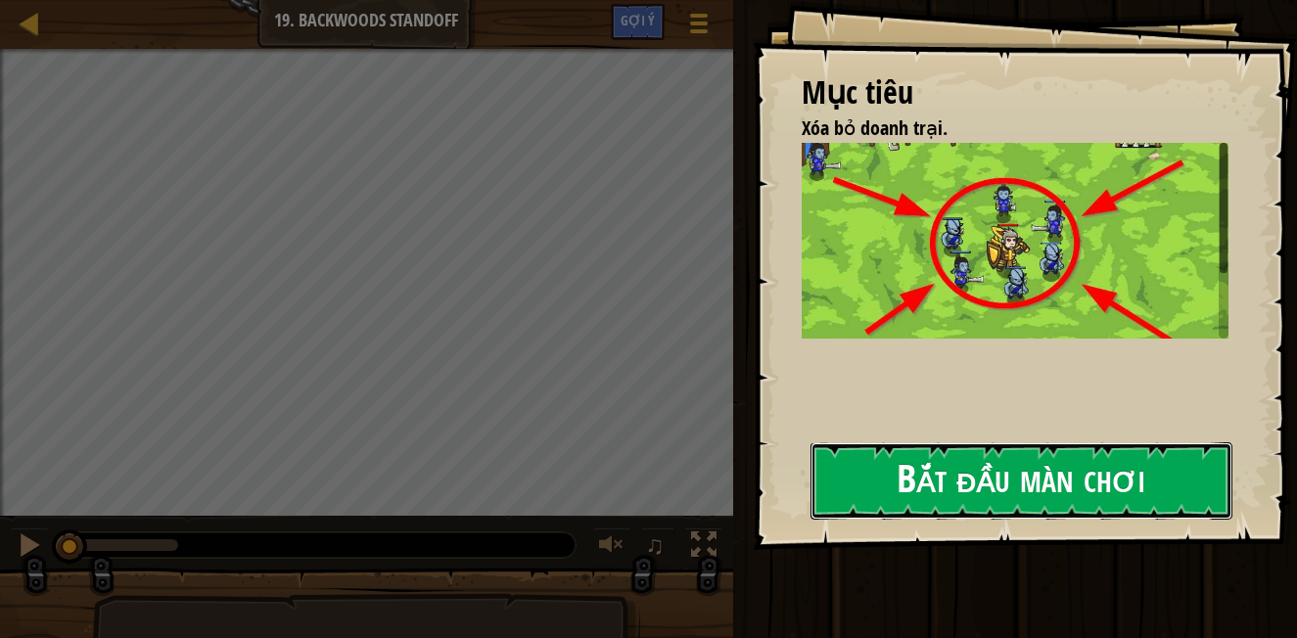
click at [881, 489] on button "Bắt đầu màn chơi" at bounding box center [1021, 480] width 422 height 77
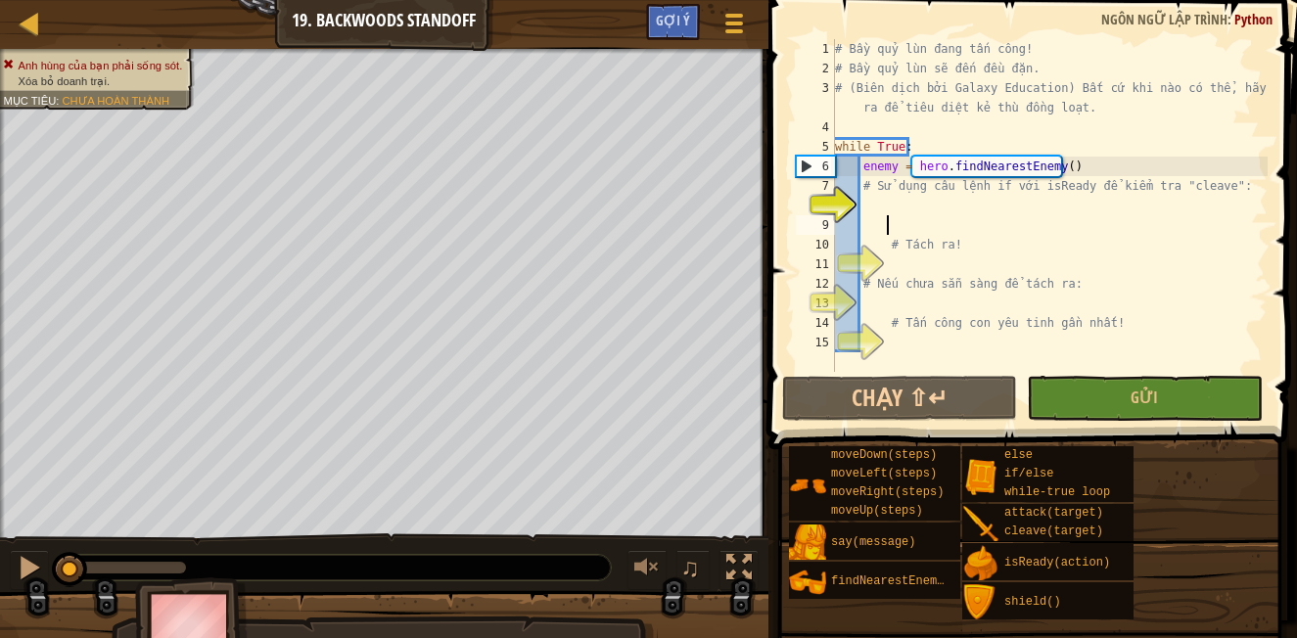
click at [891, 234] on div "# Bầy quỷ lùn đang tấn công! # Bầy quỷ lùn sẽ đến đều đặn. # (Biên dịch bởi Gal…" at bounding box center [1049, 225] width 437 height 372
click at [866, 207] on div "# Bầy quỷ lùn đang tấn công! # Bầy quỷ lùn sẽ đến đều đặn. # (Biên dịch bởi Gal…" at bounding box center [1049, 225] width 437 height 372
click at [891, 206] on div "# Bầy quỷ lùn đang tấn công! # Bầy quỷ lùn sẽ đến đều đặn. # (Biên dịch bởi Gal…" at bounding box center [1049, 225] width 437 height 372
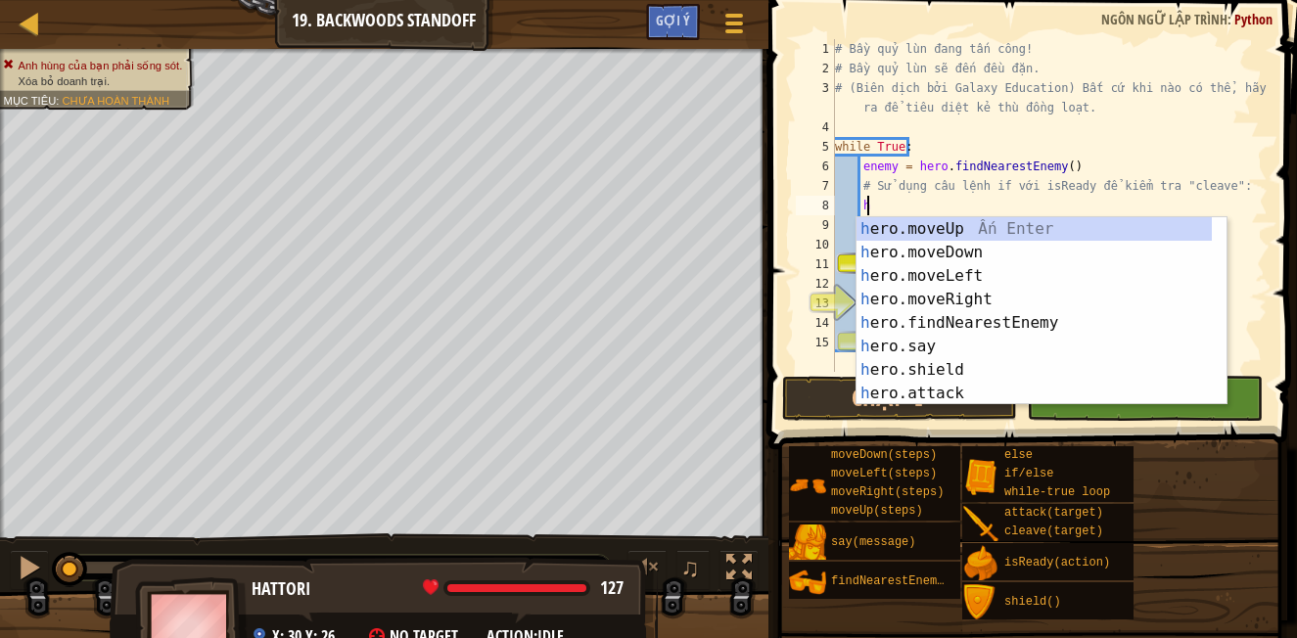
type textarea "h"
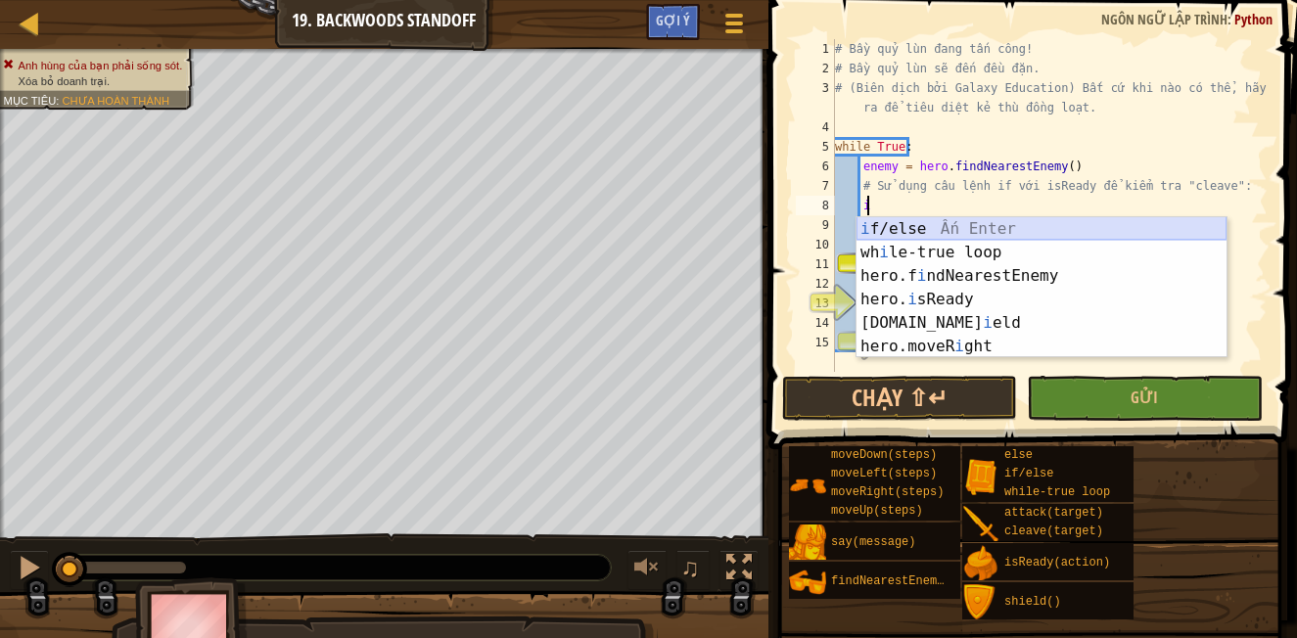
click at [904, 231] on div "i f/else Ấn Enter wh i le-true loop Ấn Enter hero.f i ndNearestEnemy Ấn Enter h…" at bounding box center [1041, 311] width 370 height 188
type textarea "if enemy:"
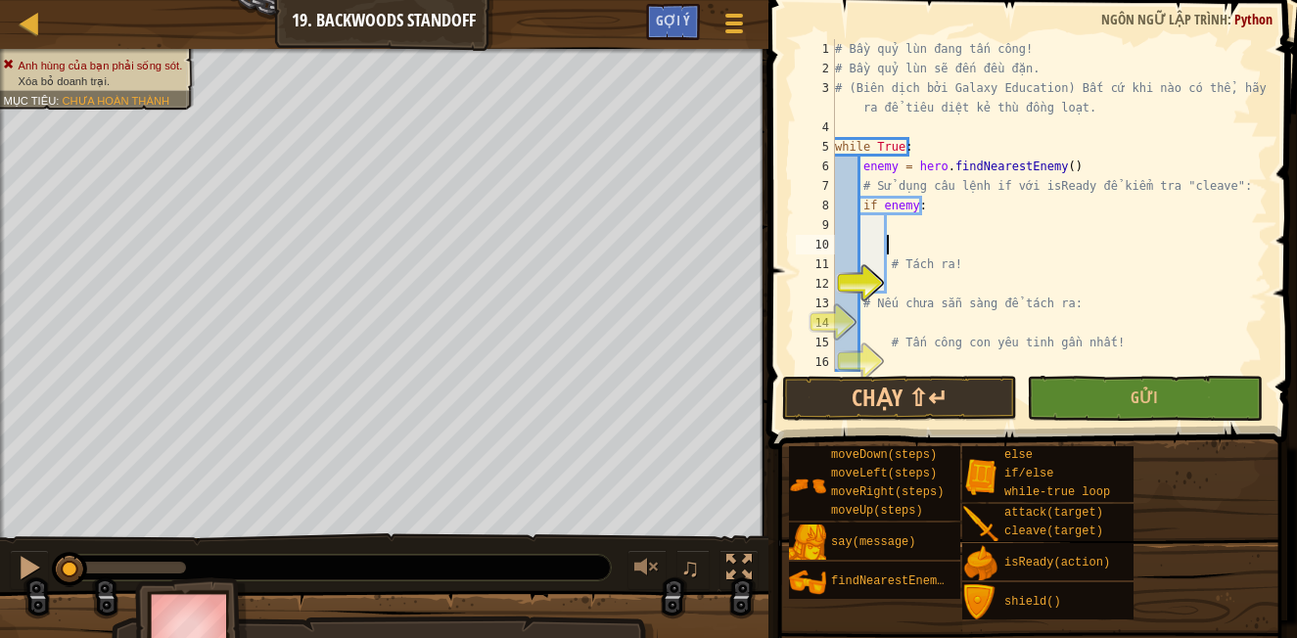
click at [930, 236] on div "# Bầy quỷ lùn đang tấn công! # Bầy quỷ lùn sẽ đến đều đặn. # (Biên dịch bởi Gal…" at bounding box center [1049, 225] width 437 height 372
click at [889, 221] on div "# Bầy quỷ lùn đang tấn công! # Bầy quỷ lùn sẽ đến đều đặn. # (Biên dịch bởi Gal…" at bounding box center [1049, 225] width 437 height 372
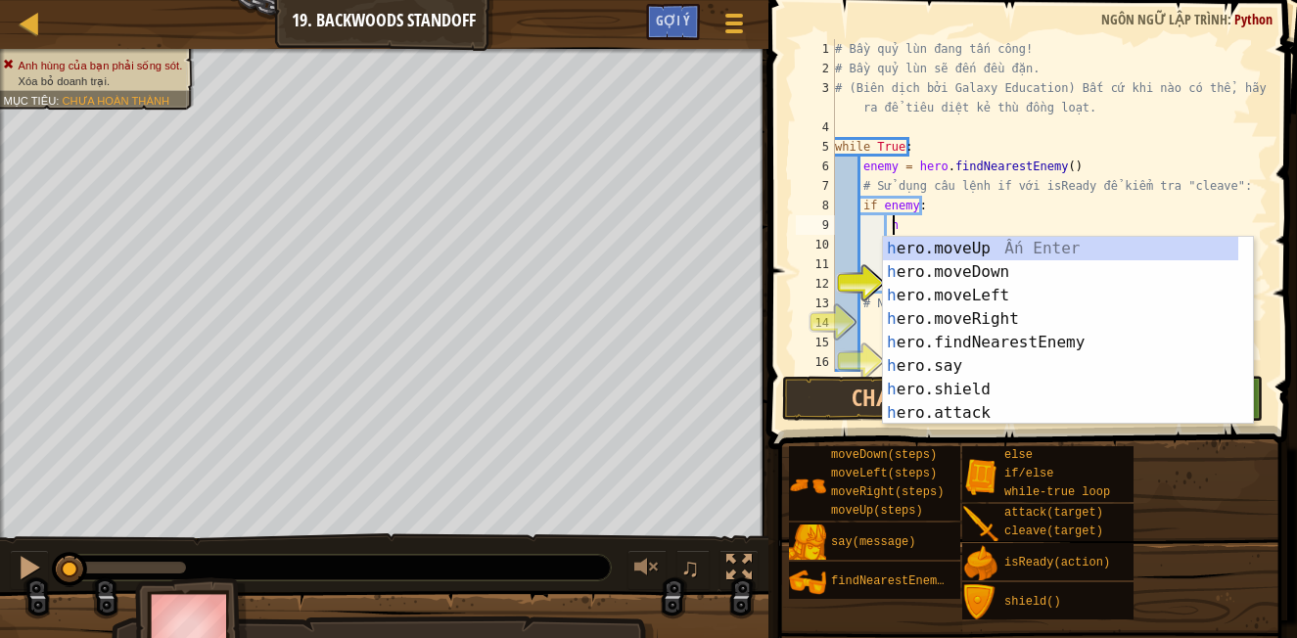
scroll to position [9, 3]
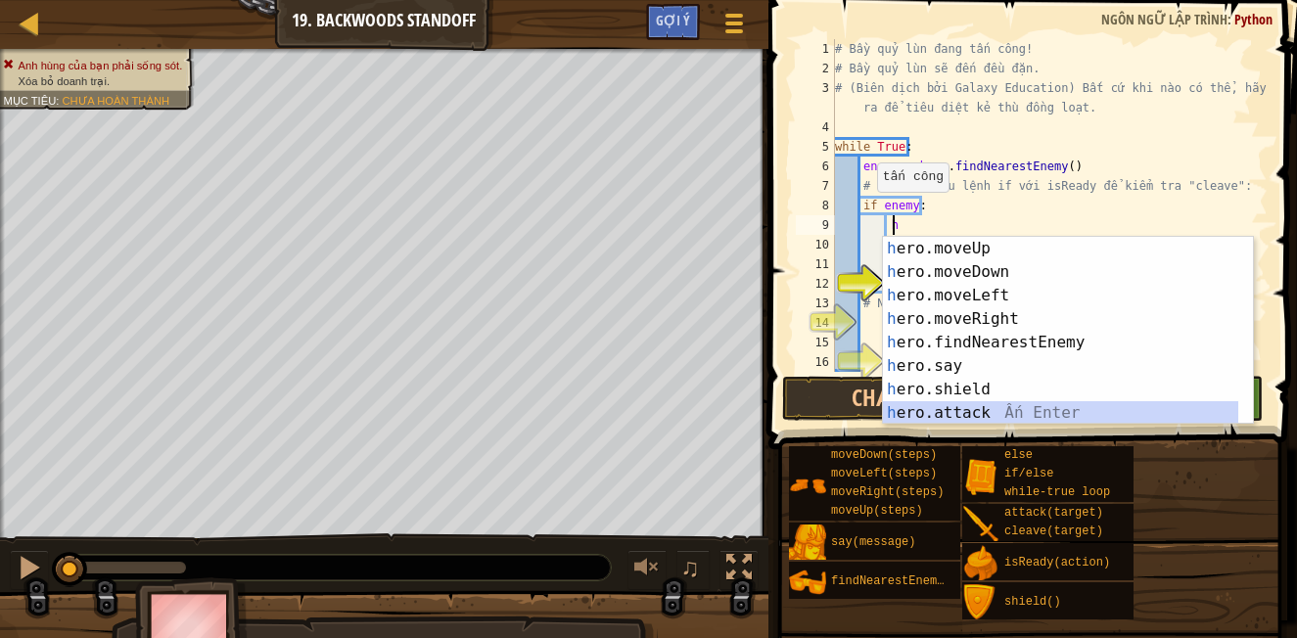
click at [940, 414] on div "h ero.moveUp Ấn Enter h ero.moveDown Ấn Enter h ero.moveLeft Ấn Enter h ero.mov…" at bounding box center [1060, 354] width 355 height 235
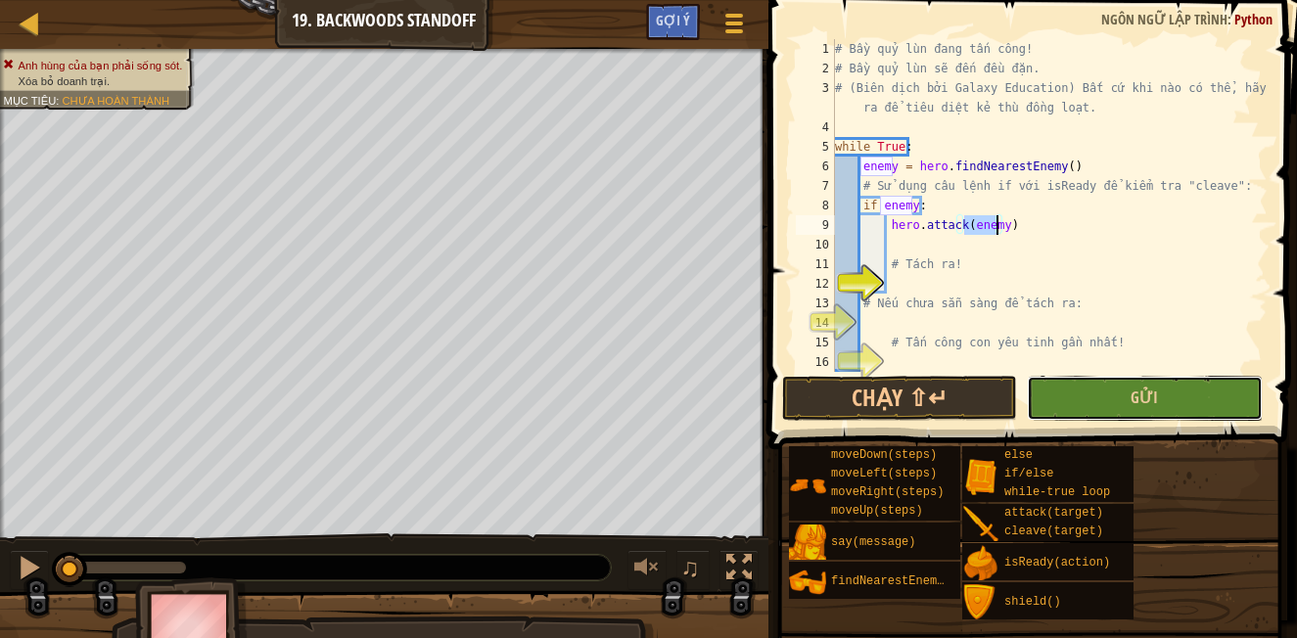
click at [1126, 409] on button "Gửi" at bounding box center [1144, 398] width 235 height 45
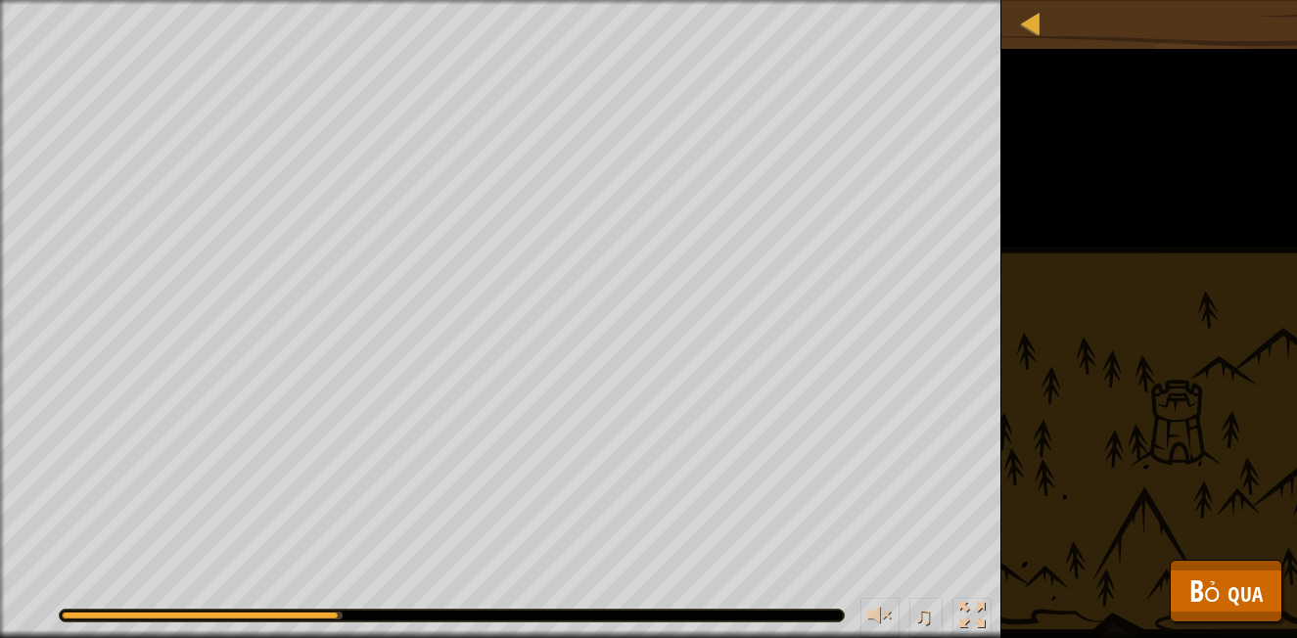
click at [1055, 161] on div "Anh hùng của bạn phải sống sót. Xóa bỏ doanh trại. Mục tiêu : [PERSON_NAME] chạ…" at bounding box center [648, 319] width 1297 height 638
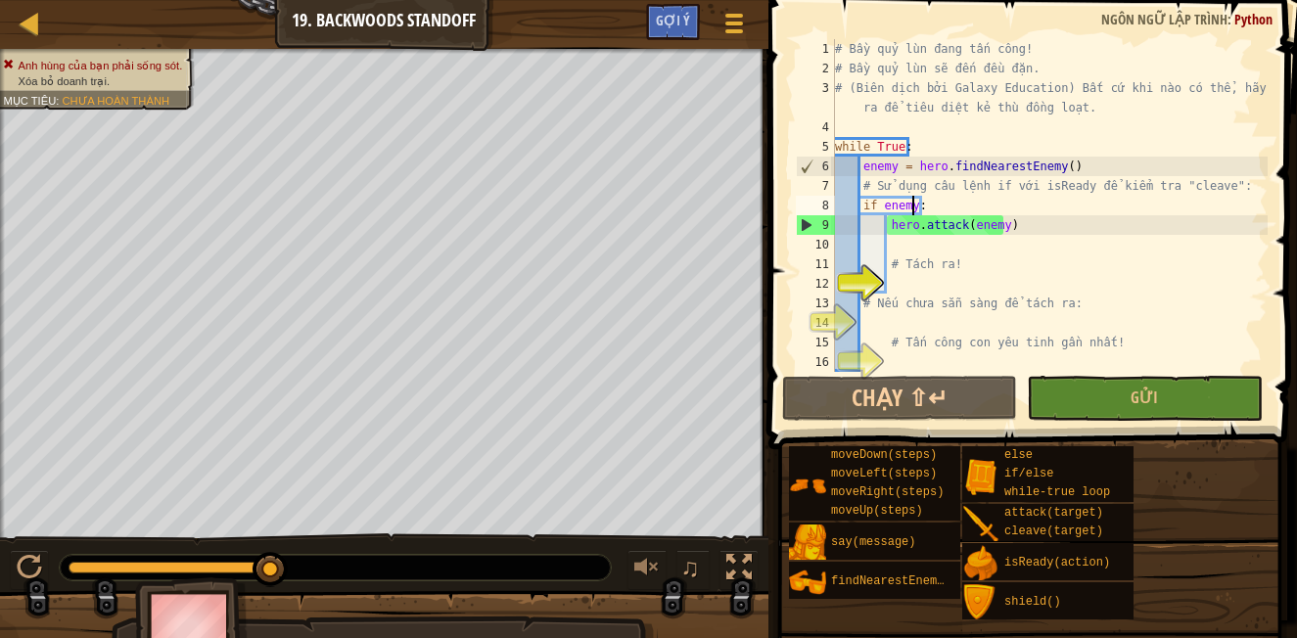
click at [913, 209] on div "# Bầy quỷ lùn đang tấn công! # Bầy quỷ lùn sẽ đến đều đặn. # (Biên dịch bởi Gal…" at bounding box center [1049, 225] width 437 height 372
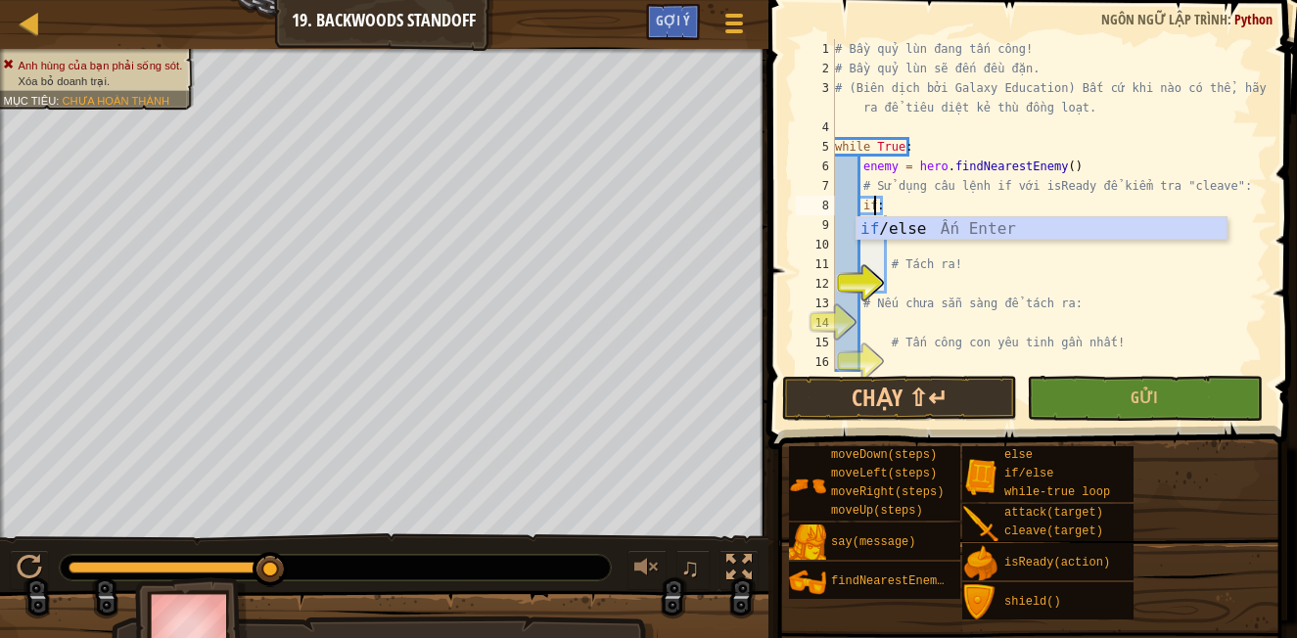
scroll to position [9, 2]
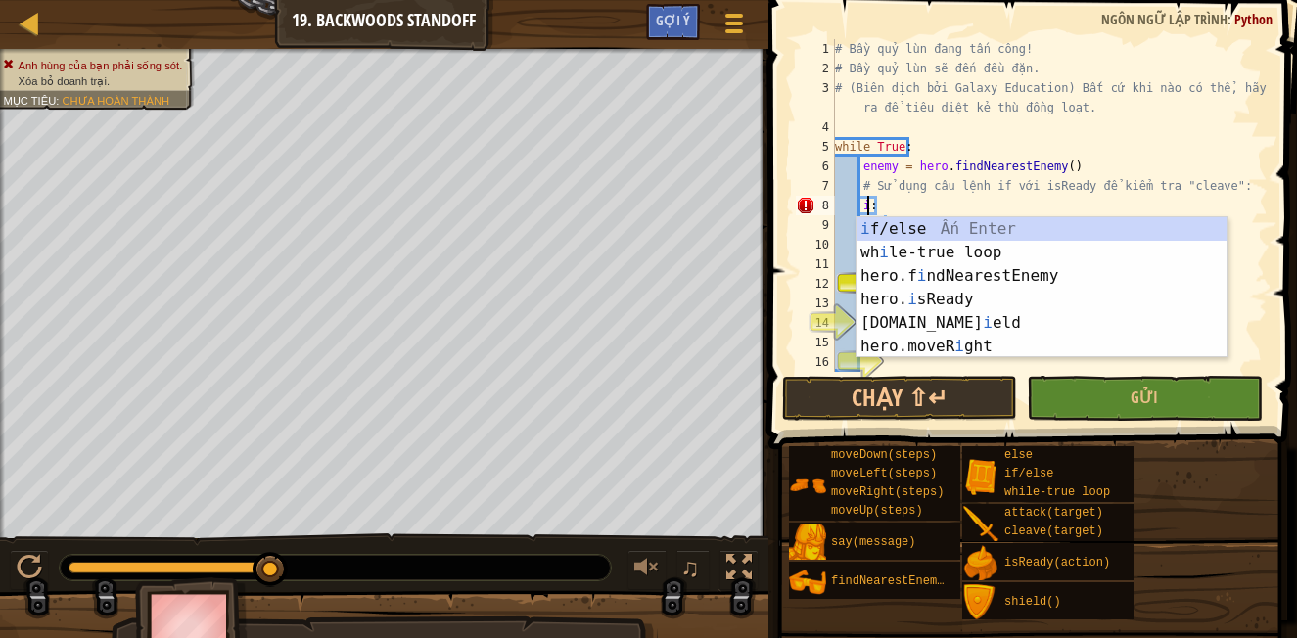
click at [939, 300] on div "i f/else Ấn Enter wh i le-true loop Ấn Enter hero.f i ndNearestEnemy Ấn Enter h…" at bounding box center [1041, 311] width 370 height 188
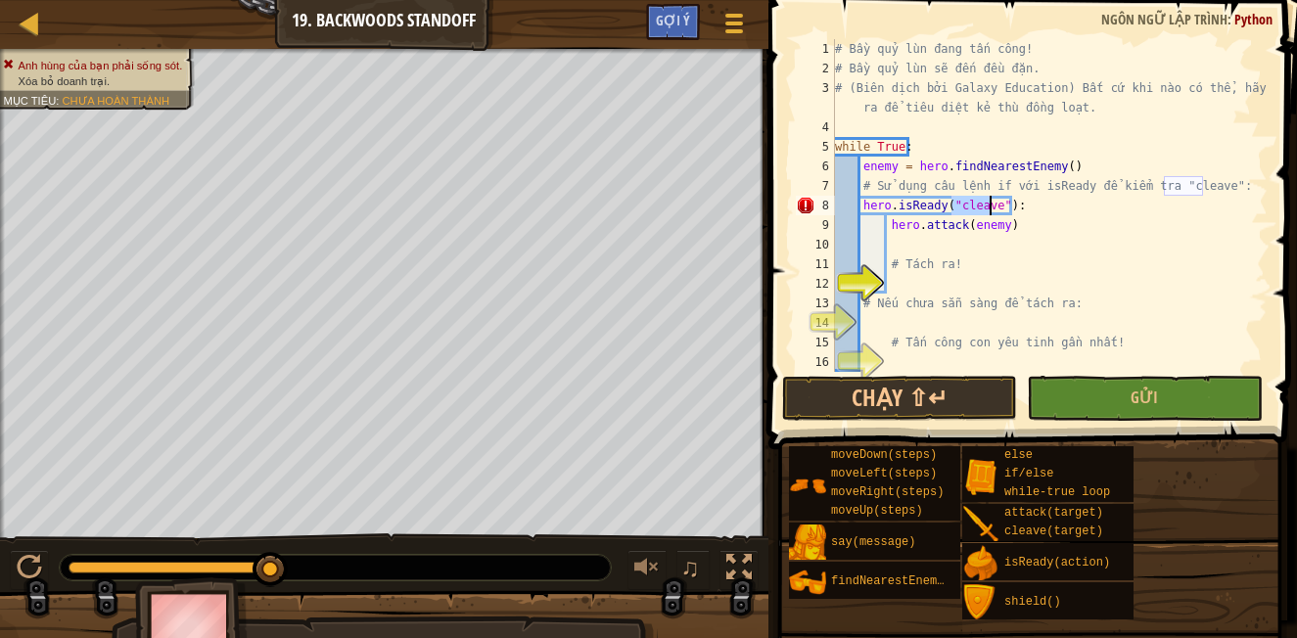
click at [1016, 225] on div "# Bầy quỷ lùn đang tấn công! # Bầy quỷ lùn sẽ đến đều đặn. # (Biên dịch bởi Gal…" at bounding box center [1049, 225] width 437 height 372
drag, startPoint x: 988, startPoint y: 222, endPoint x: 885, endPoint y: 220, distance: 102.8
click at [889, 225] on div "# Bầy quỷ lùn đang tấn công! # Bầy quỷ lùn sẽ đến đều đặn. # (Biên dịch bởi Gal…" at bounding box center [1049, 225] width 437 height 372
click at [857, 207] on div "# Bầy quỷ lùn đang tấn công! # Bầy quỷ lùn sẽ đến đều đặn. # (Biên dịch bởi Gal…" at bounding box center [1049, 225] width 437 height 372
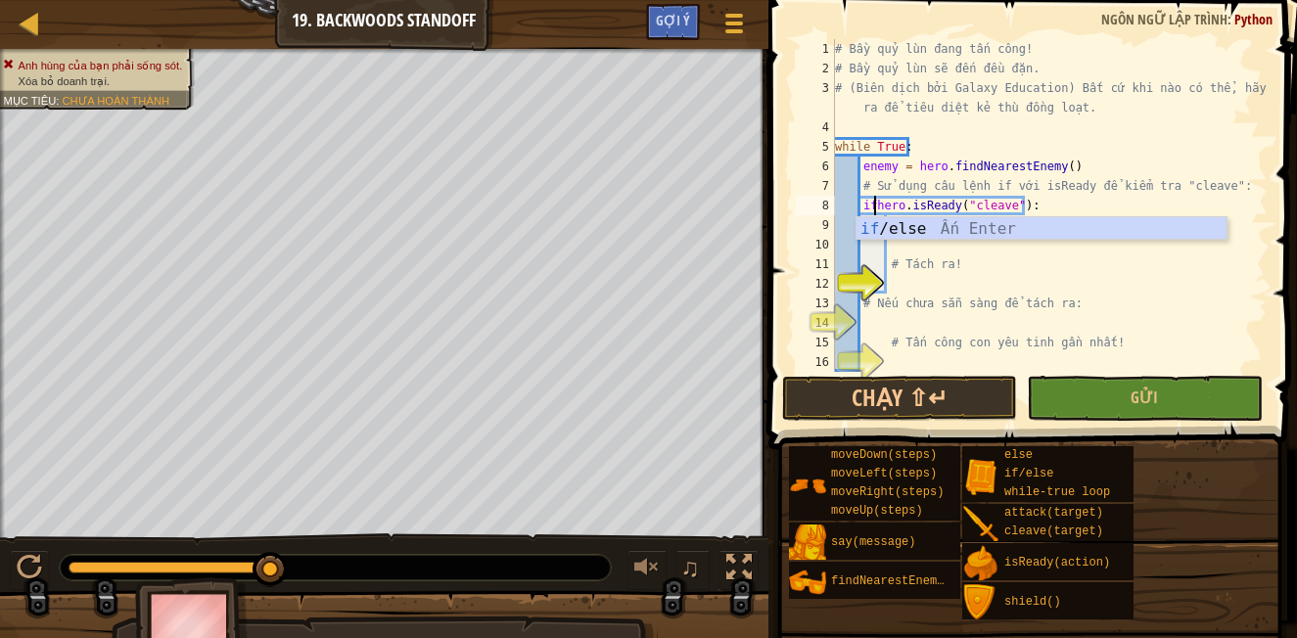
click at [984, 269] on div "# Bầy quỷ lùn đang tấn công! # Bầy quỷ lùn sẽ đến đều đặn. # (Biên dịch bởi Gal…" at bounding box center [1049, 225] width 437 height 372
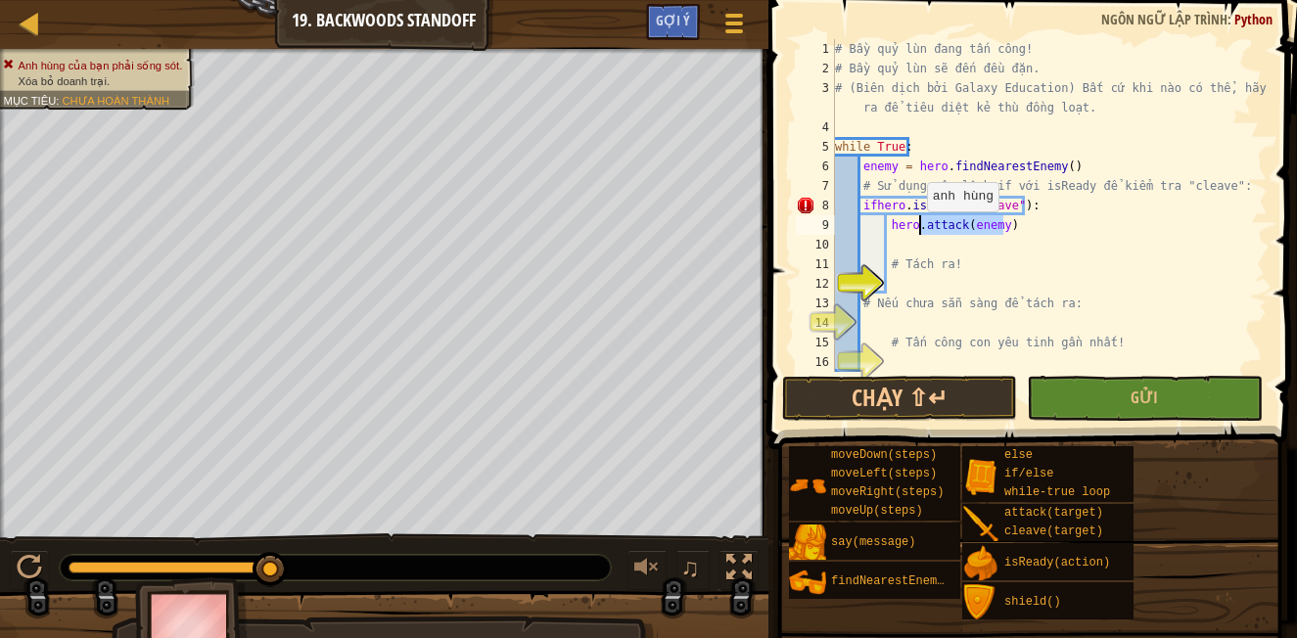
drag, startPoint x: 991, startPoint y: 226, endPoint x: 917, endPoint y: 231, distance: 74.5
click at [917, 231] on div "# Bầy quỷ lùn đang tấn công! # Bầy quỷ lùn sẽ đến đều đặn. # (Biên dịch bởi Gal…" at bounding box center [1049, 225] width 437 height 372
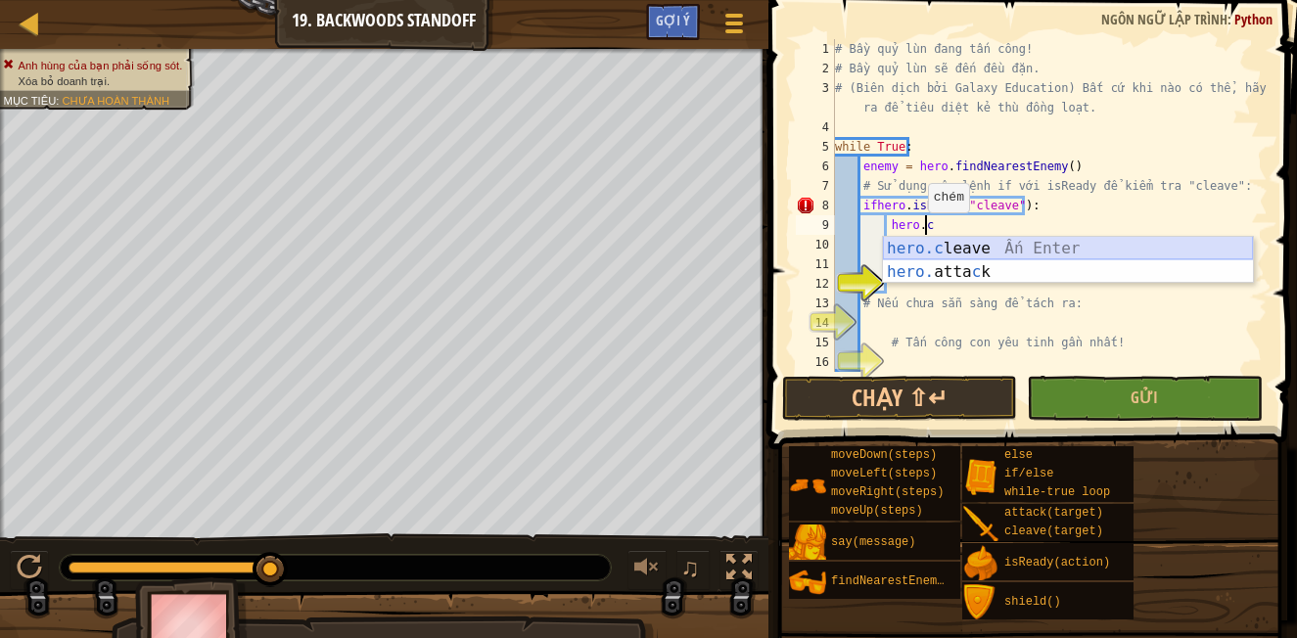
click at [982, 253] on div "hero.c leave Ấn Enter hero. atta c k Ấn Enter" at bounding box center [1068, 284] width 370 height 94
type textarea "hero.cleave(enemy)"
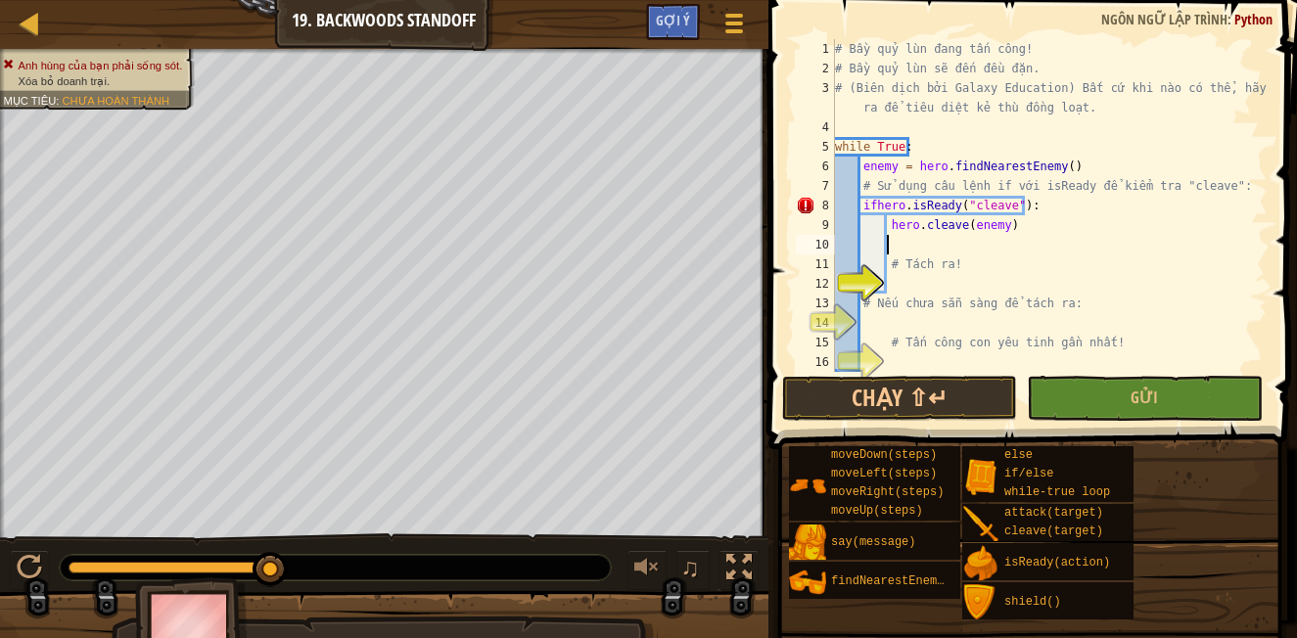
click at [932, 244] on div "# Bầy quỷ lùn đang tấn công! # Bầy quỷ lùn sẽ đến đều đặn. # (Biên dịch bởi Gal…" at bounding box center [1049, 225] width 437 height 372
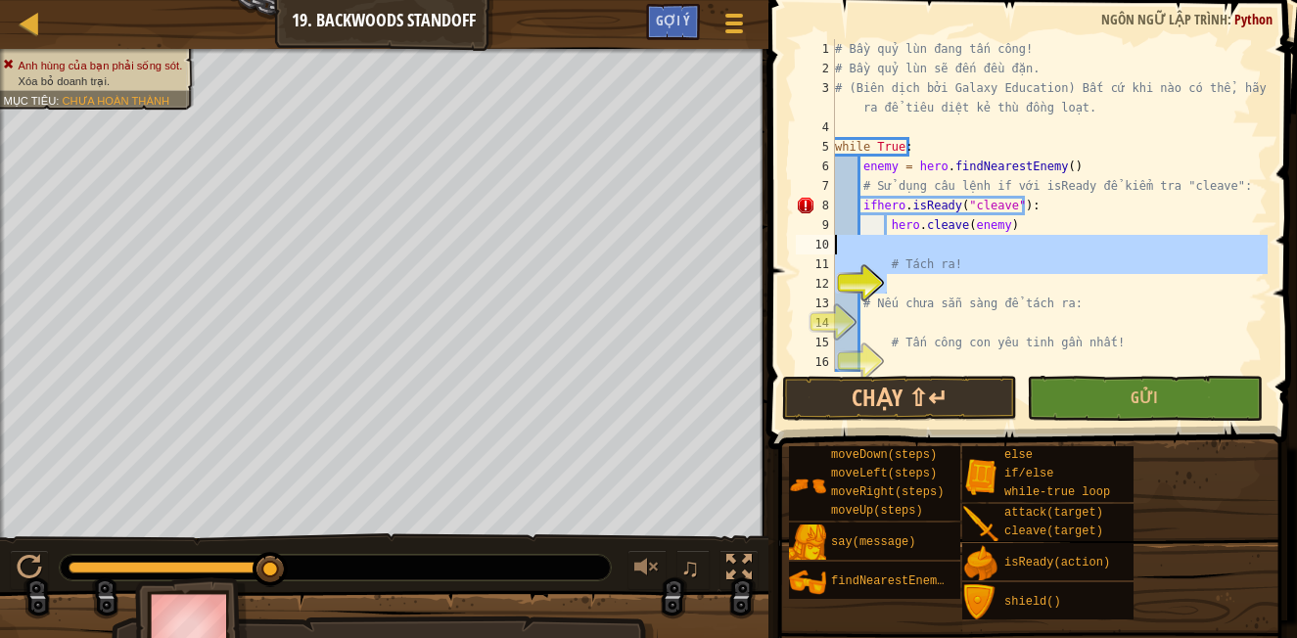
drag, startPoint x: 879, startPoint y: 270, endPoint x: 799, endPoint y: 246, distance: 83.9
click at [799, 246] on div "1 2 3 4 5 6 7 8 9 10 11 12 13 14 15 16 # Bầy quỷ lùn đang tấn công! # Bầy quỷ l…" at bounding box center [1030, 205] width 476 height 333
type textarea "# Tách ra!"
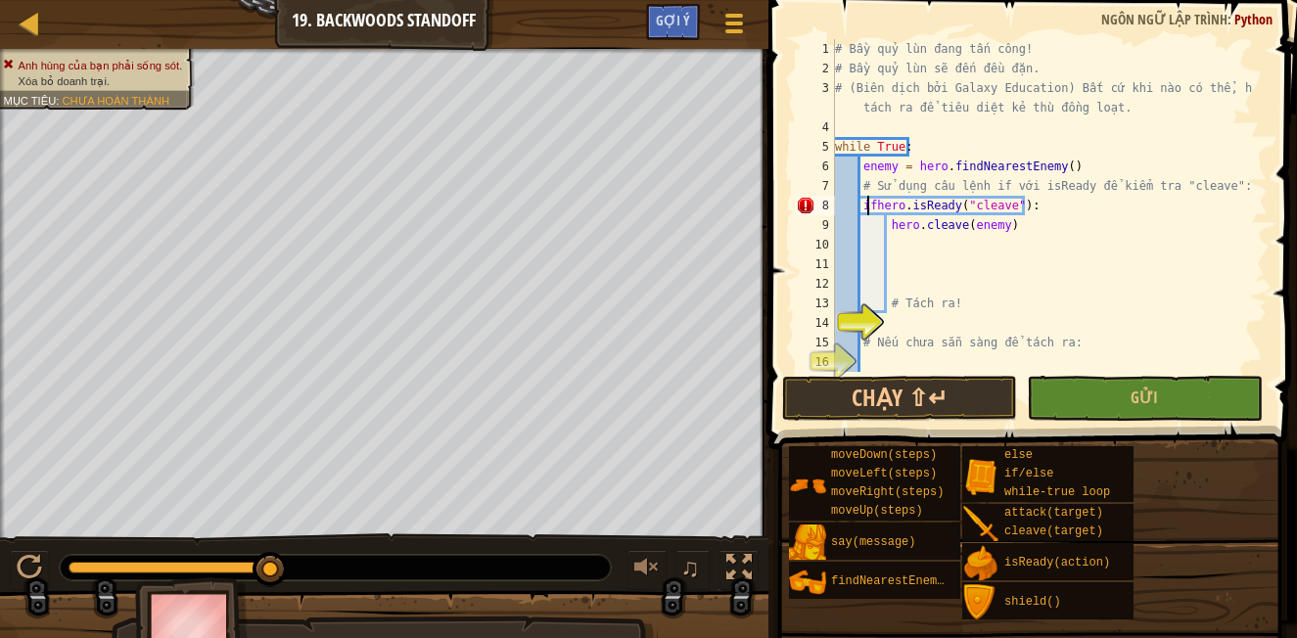
click at [870, 206] on div "# Bầy quỷ lùn đang tấn công! # Bầy quỷ lùn sẽ đến đều đặn. # (Biên dịch bởi Gal…" at bounding box center [1042, 225] width 422 height 372
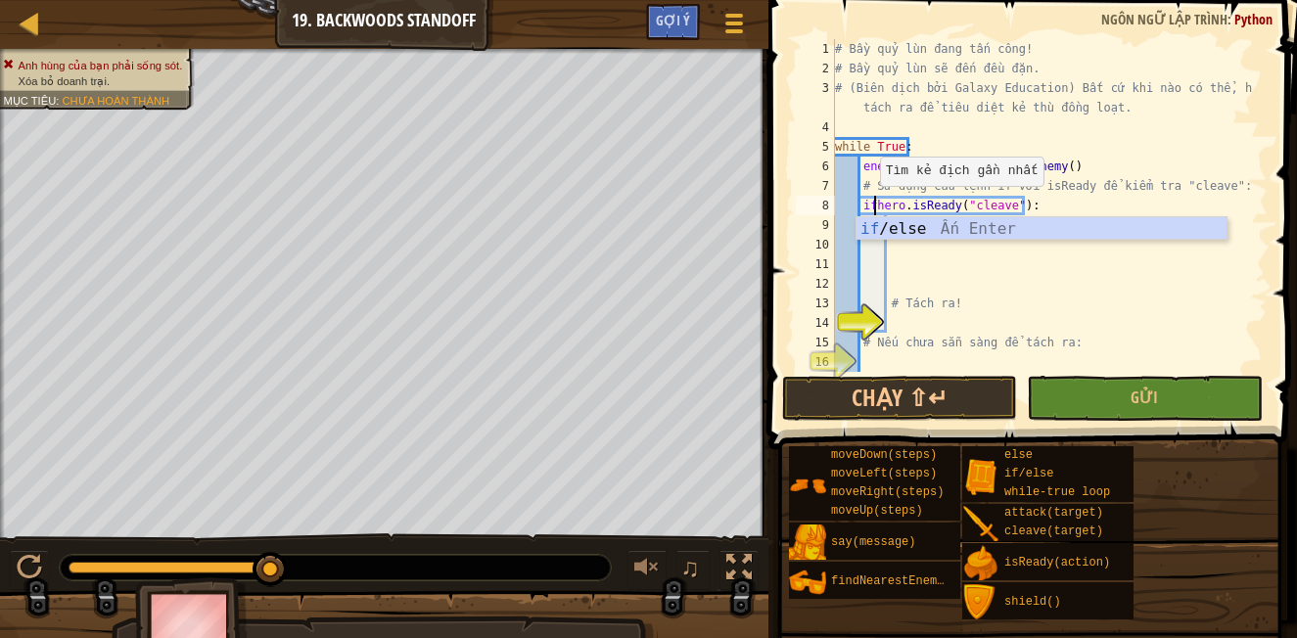
type textarea "if hero.isReady("cleave"):"
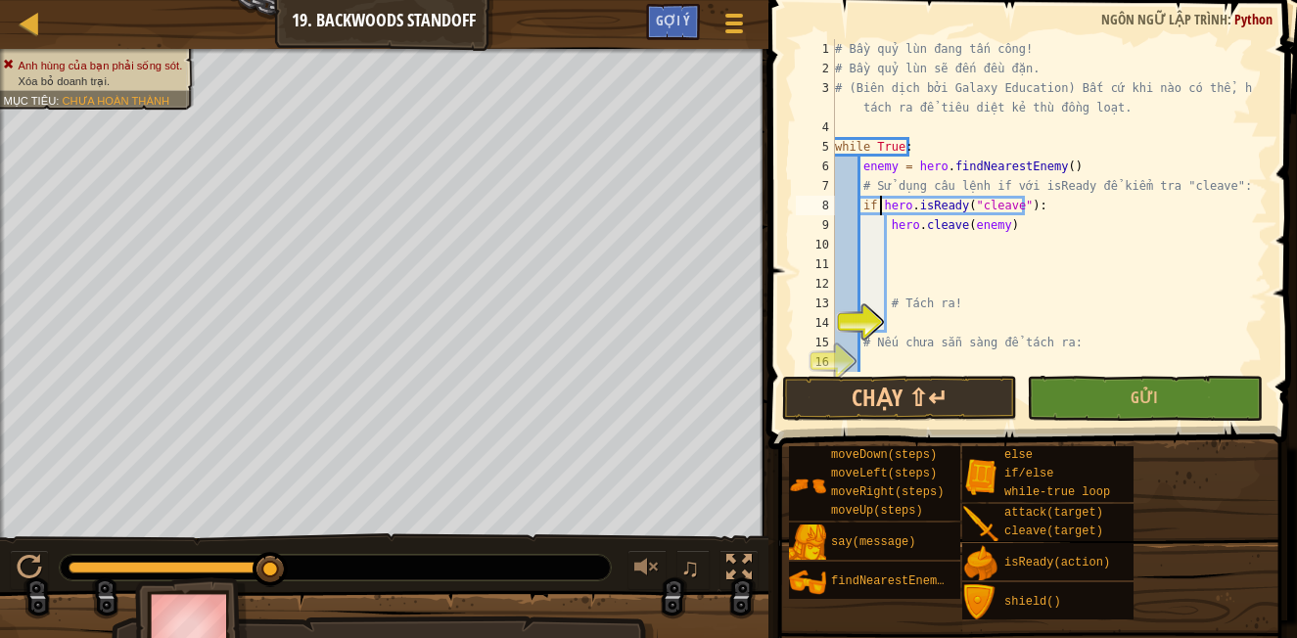
click at [904, 275] on div "# Bầy quỷ lùn đang tấn công! # Bầy quỷ lùn sẽ đến đều đặn. # (Biên dịch bởi Gal…" at bounding box center [1042, 225] width 422 height 372
click at [899, 293] on div "# Bầy quỷ lùn đang tấn công! # Bầy quỷ lùn sẽ đến đều đặn. # (Biên dịch bởi Gal…" at bounding box center [1042, 225] width 422 height 372
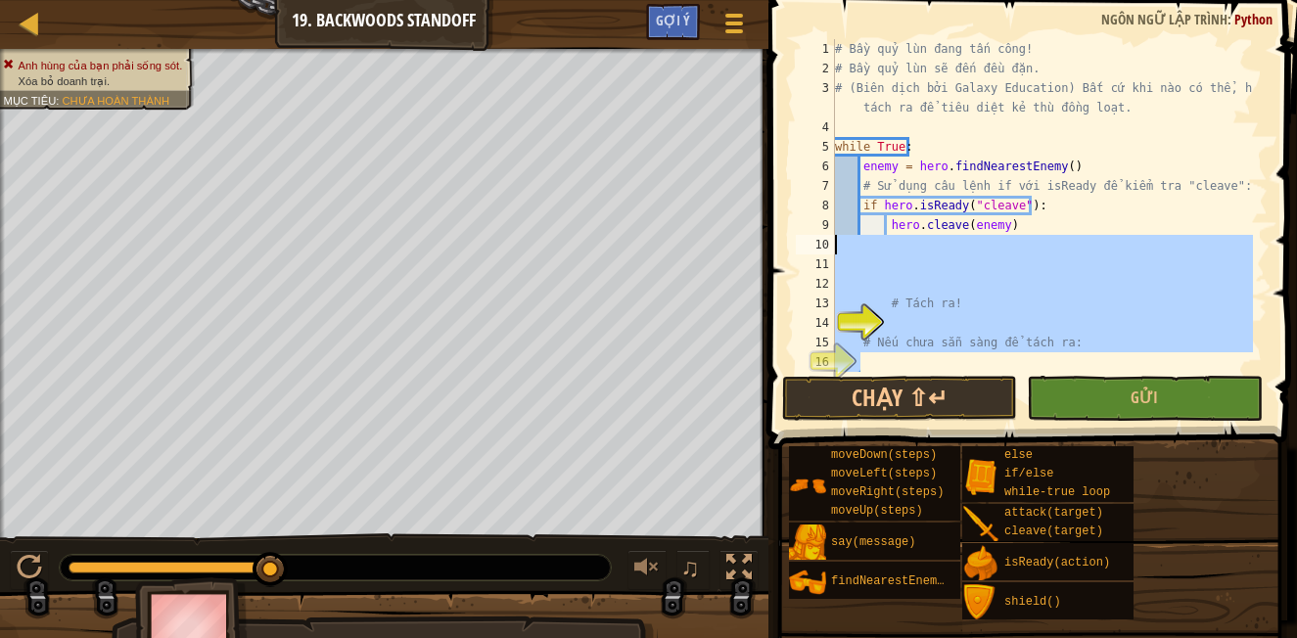
drag, startPoint x: 870, startPoint y: 356, endPoint x: 825, endPoint y: 237, distance: 127.6
click at [825, 237] on div "1 2 3 4 5 6 7 8 9 10 11 12 13 14 15 16 17 # Bầy quỷ lùn đang tấn công! # Bầy qu…" at bounding box center [1030, 205] width 476 height 333
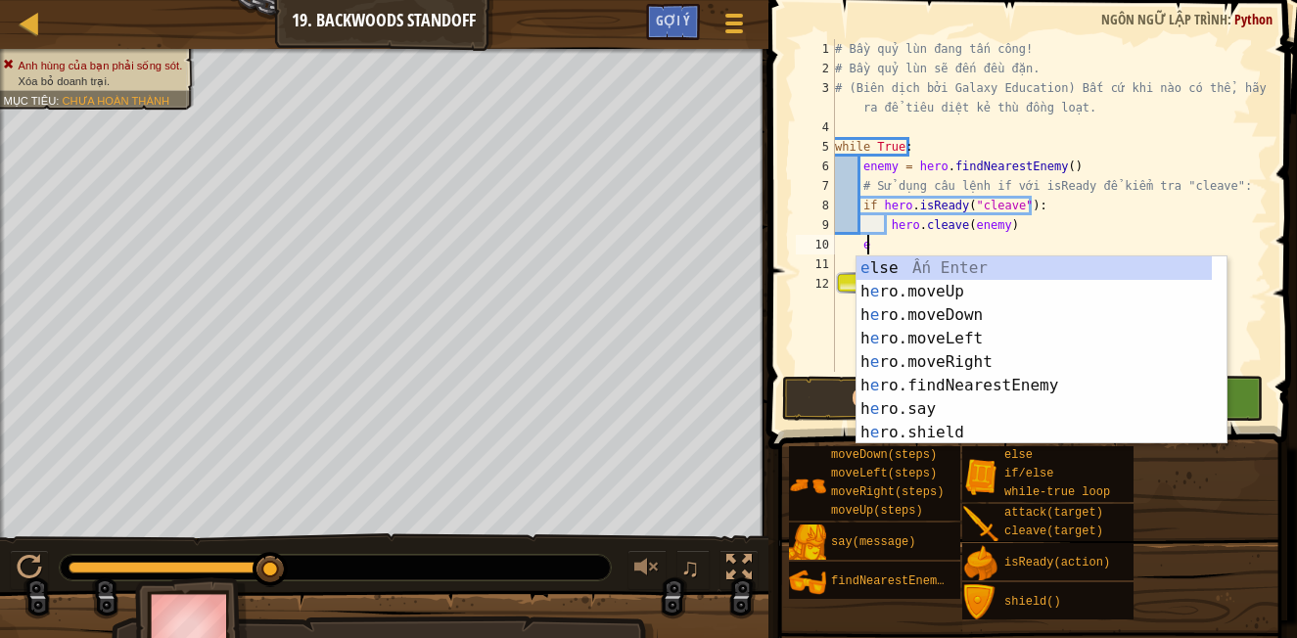
type textarea "el"
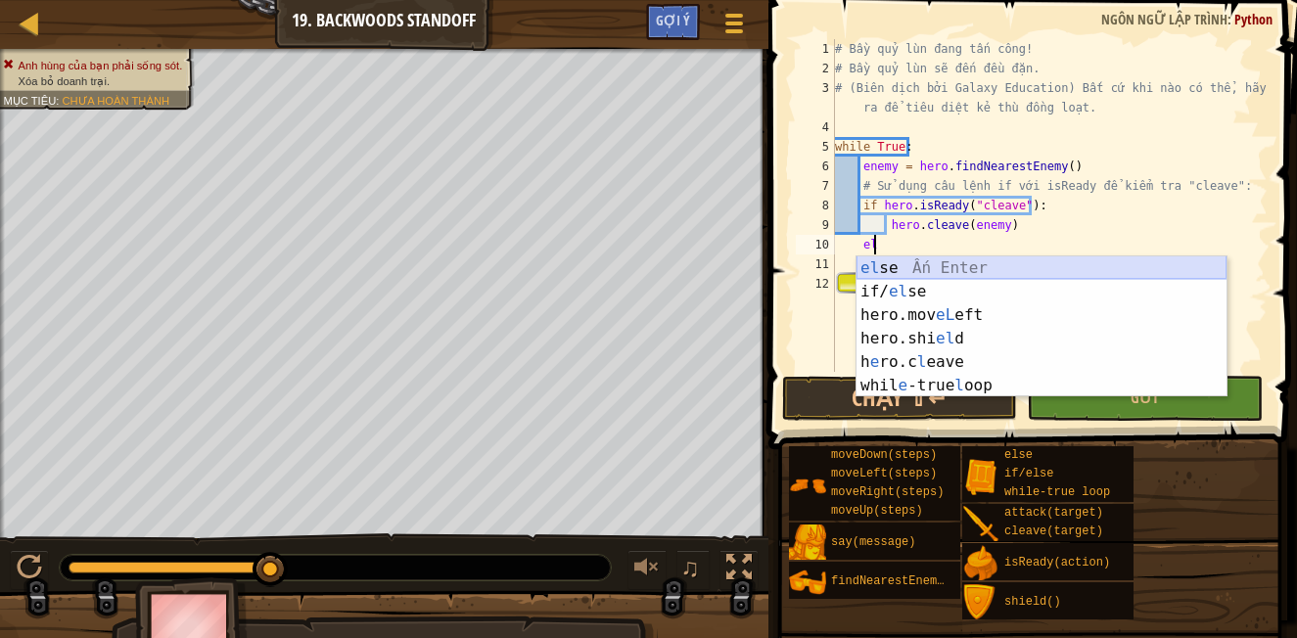
click at [891, 266] on div "el se Ấn Enter if/ el se Ấn Enter hero.mov eL eft Ấn Enter hero.shi el d Ấn Ent…" at bounding box center [1041, 350] width 370 height 188
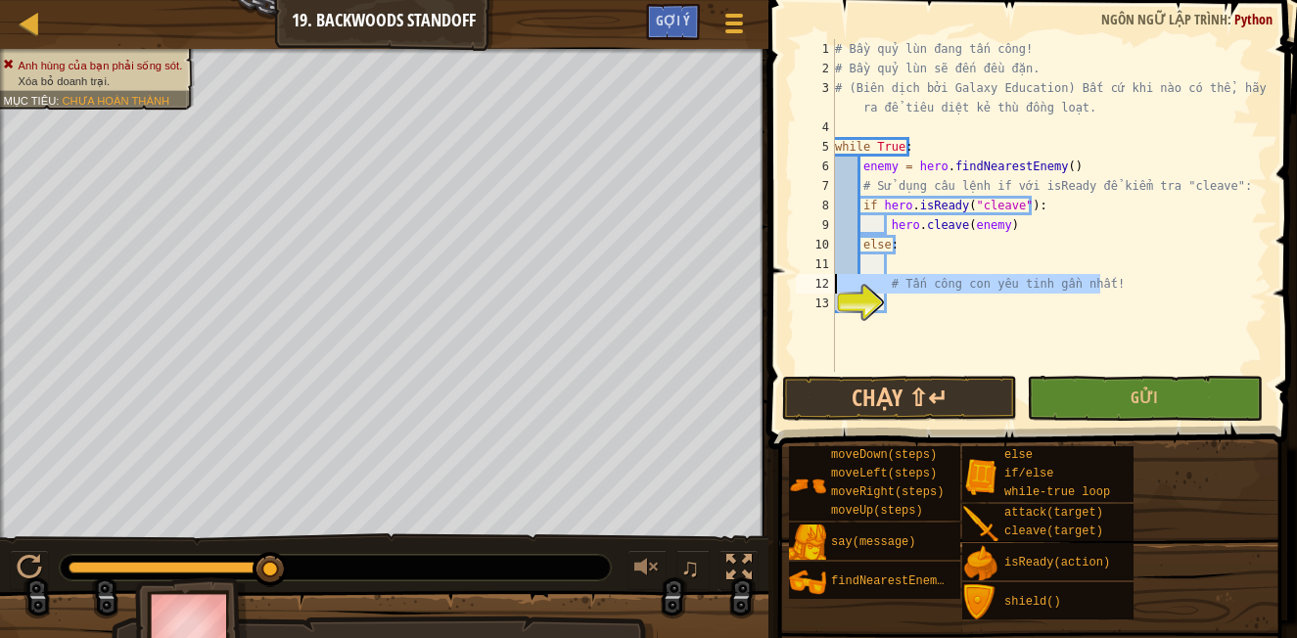
drag, startPoint x: 899, startPoint y: 279, endPoint x: 782, endPoint y: 275, distance: 116.5
click at [782, 275] on div "1 2 3 4 5 6 7 8 9 10 11 12 13 # Bầy quỷ lùn đang tấn công! # Bầy quỷ lùn sẽ đến…" at bounding box center [1029, 263] width 534 height 507
type textarea "# Tấn công con yêu tinh gần nhất!"
click at [893, 266] on div "# Bầy quỷ lùn đang tấn công! # Bầy quỷ lùn sẽ đến đều đặn. # (Biên dịch bởi Gal…" at bounding box center [1049, 225] width 437 height 372
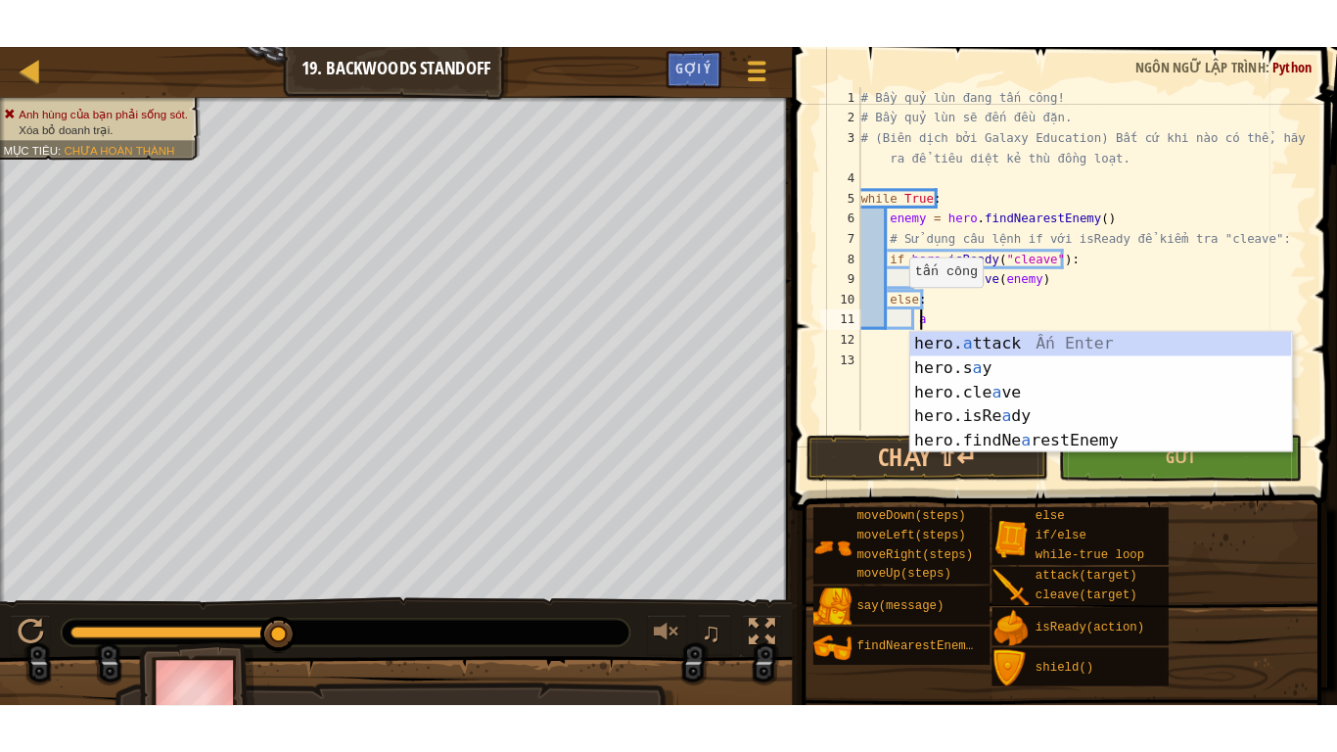
scroll to position [9, 3]
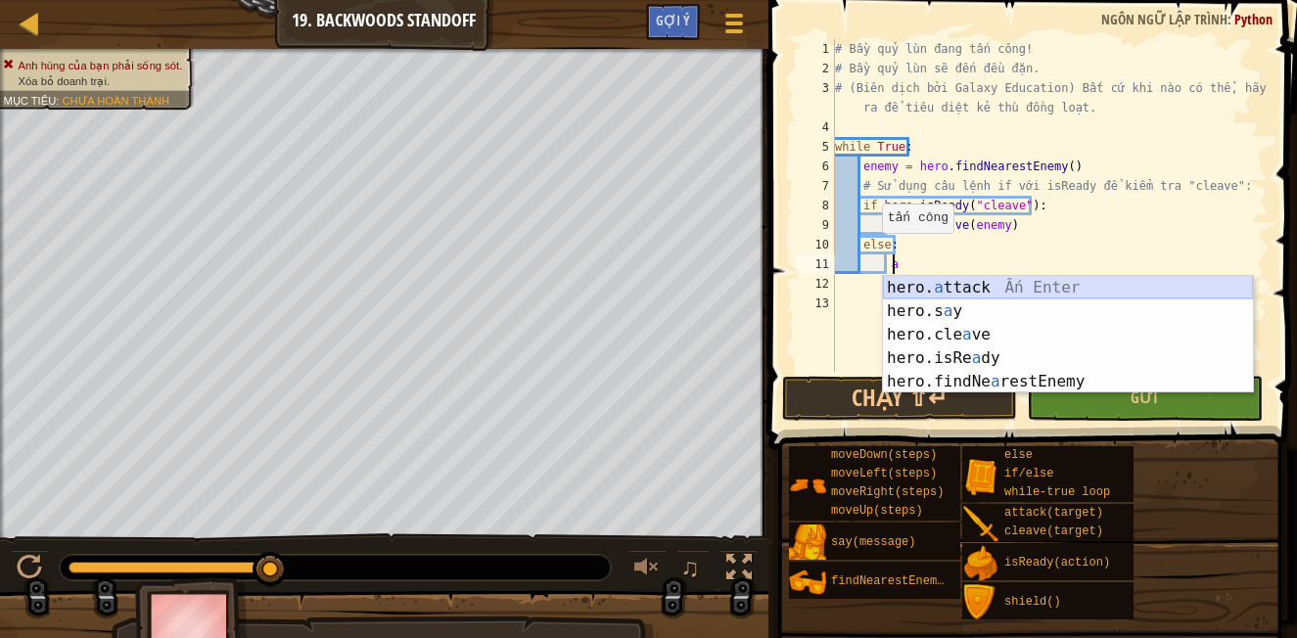
click at [962, 288] on div "hero. a ttack Ấn Enter hero.s a y [DEMOGRAPHIC_DATA] Enter hero.cle a ve Ấn Ent…" at bounding box center [1068, 358] width 370 height 164
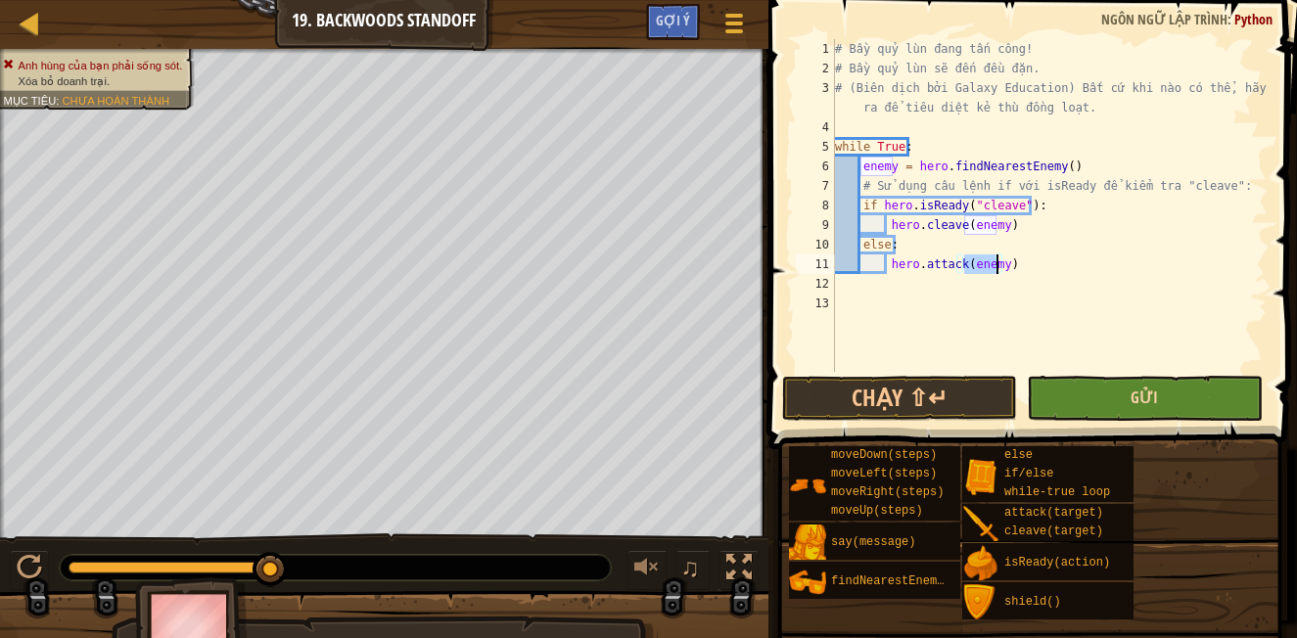
type textarea "hero.attack(enemy)"
click at [1129, 396] on button "Gửi" at bounding box center [1144, 398] width 235 height 45
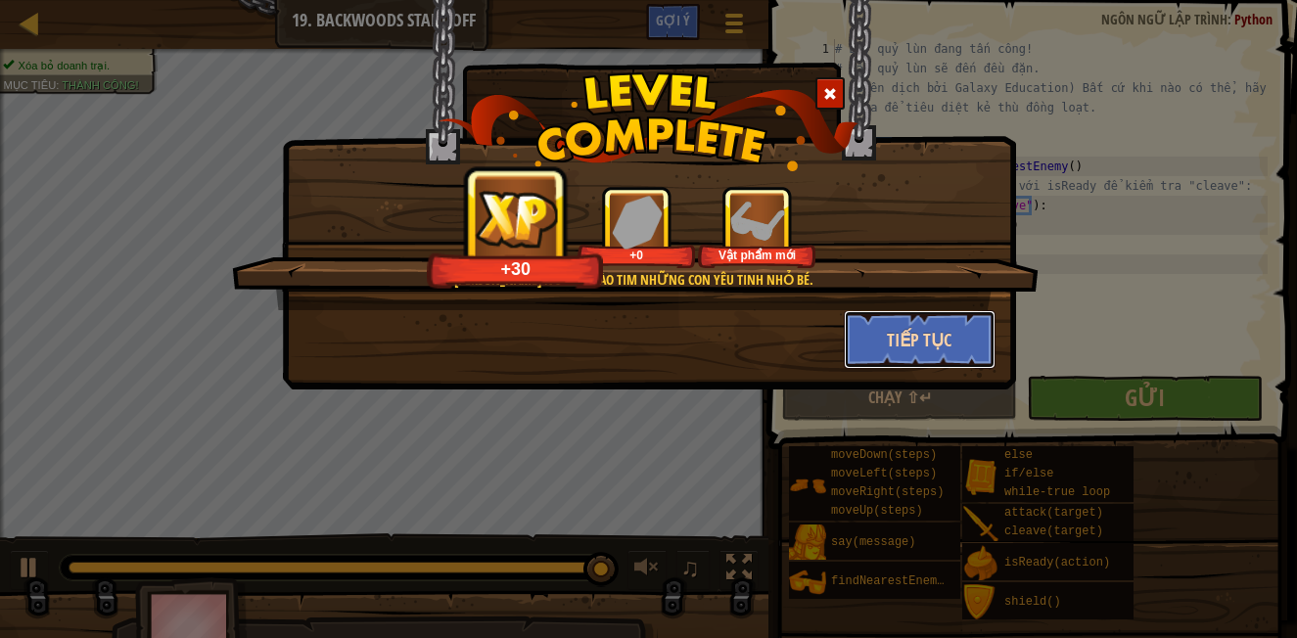
click at [945, 348] on button "Tiếp tục" at bounding box center [920, 339] width 152 height 59
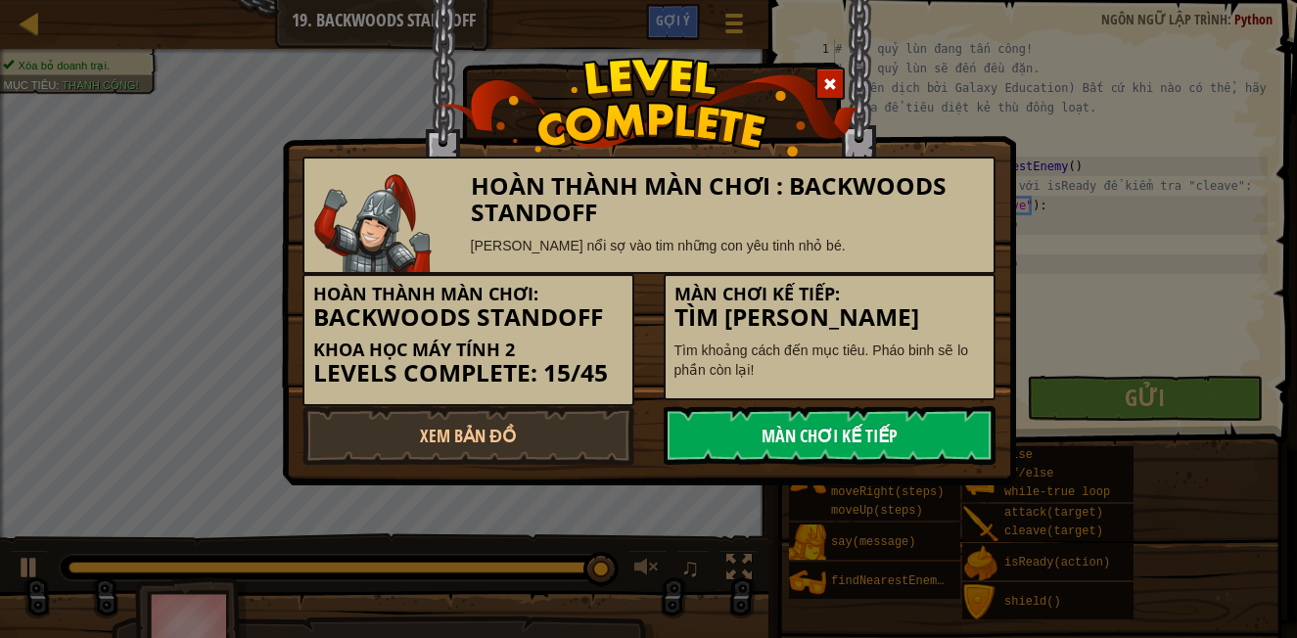
click at [815, 434] on link "Màn chơi kế tiếp" at bounding box center [830, 435] width 332 height 59
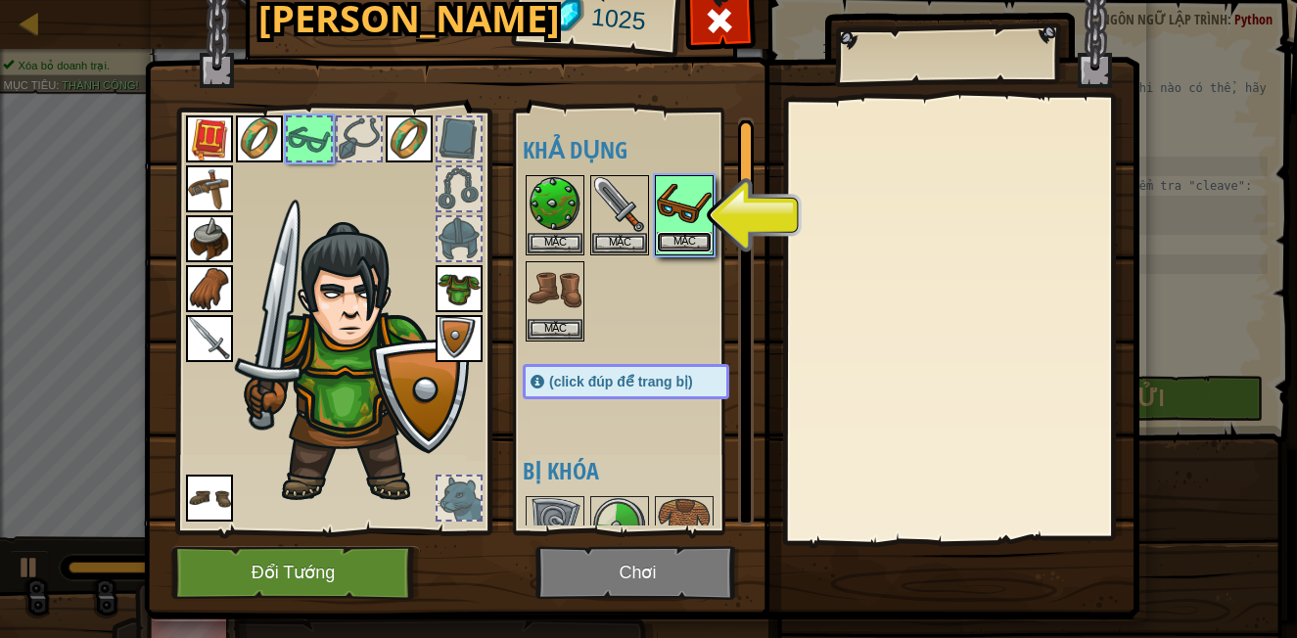
click at [684, 240] on button "Mặc" at bounding box center [684, 242] width 55 height 21
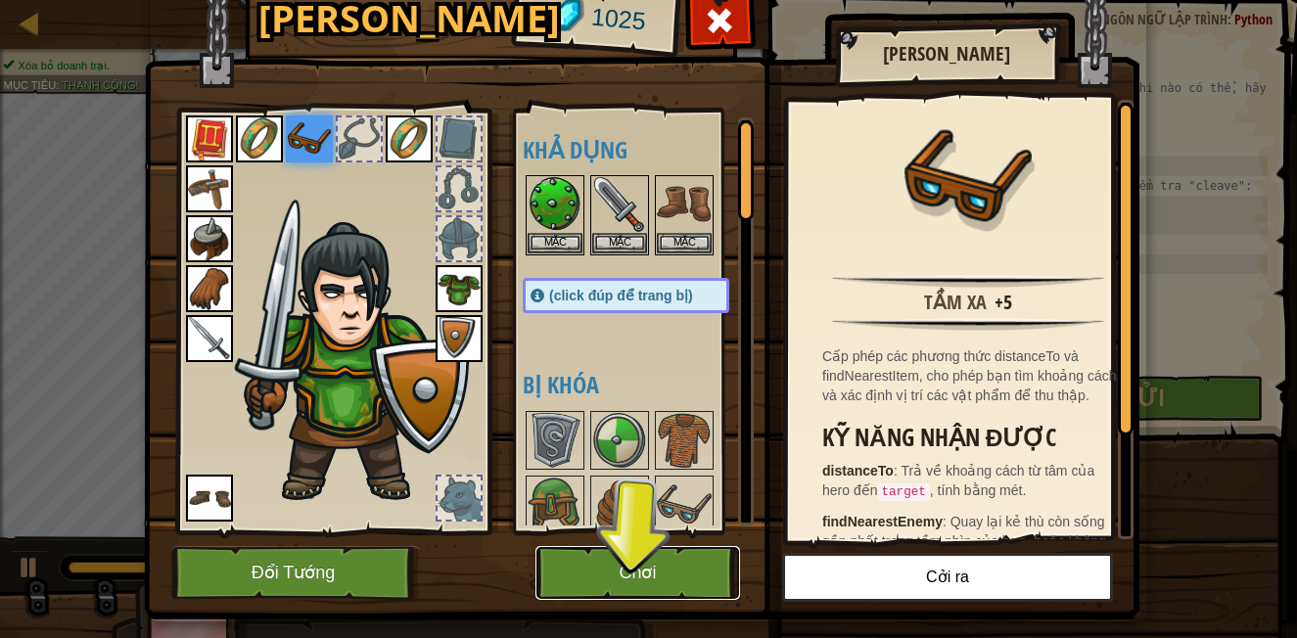
click at [576, 576] on button "Chơi" at bounding box center [637, 573] width 205 height 54
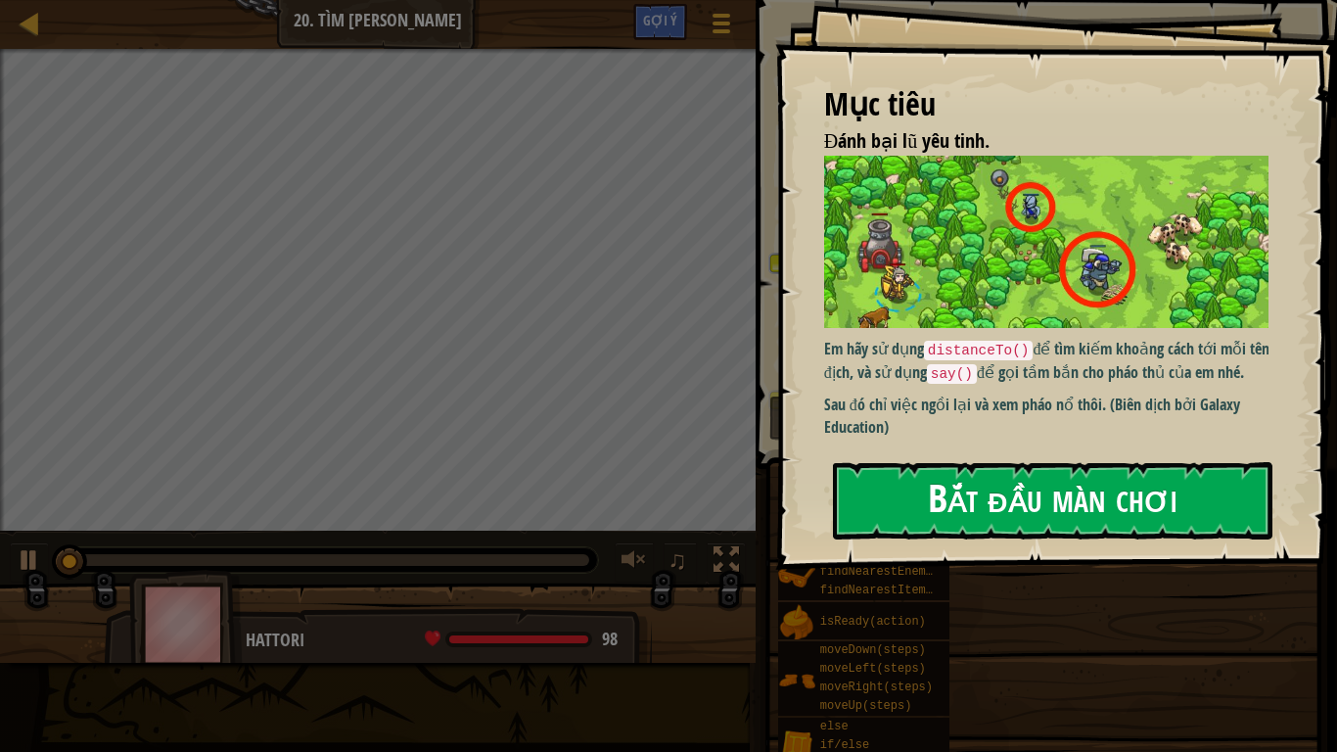
click at [993, 490] on button "Bắt đầu màn chơi" at bounding box center [1052, 500] width 439 height 77
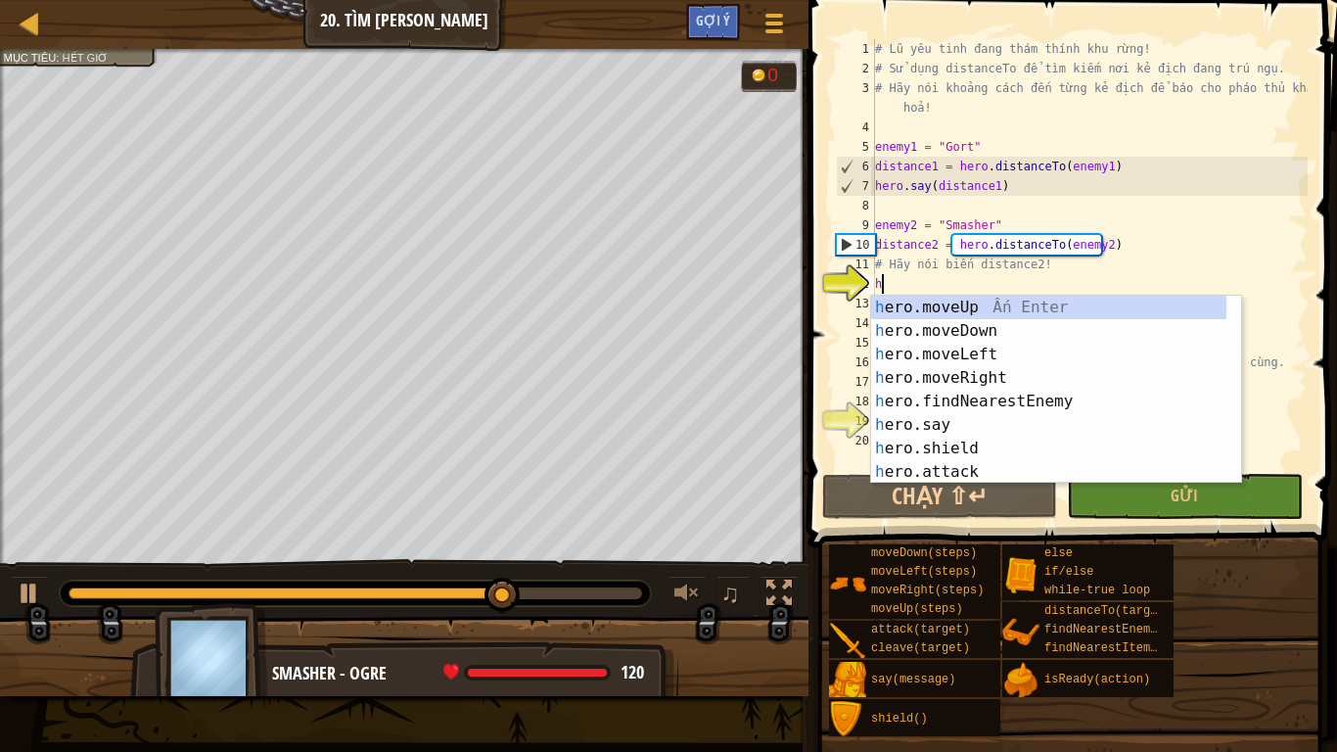
scroll to position [9, 0]
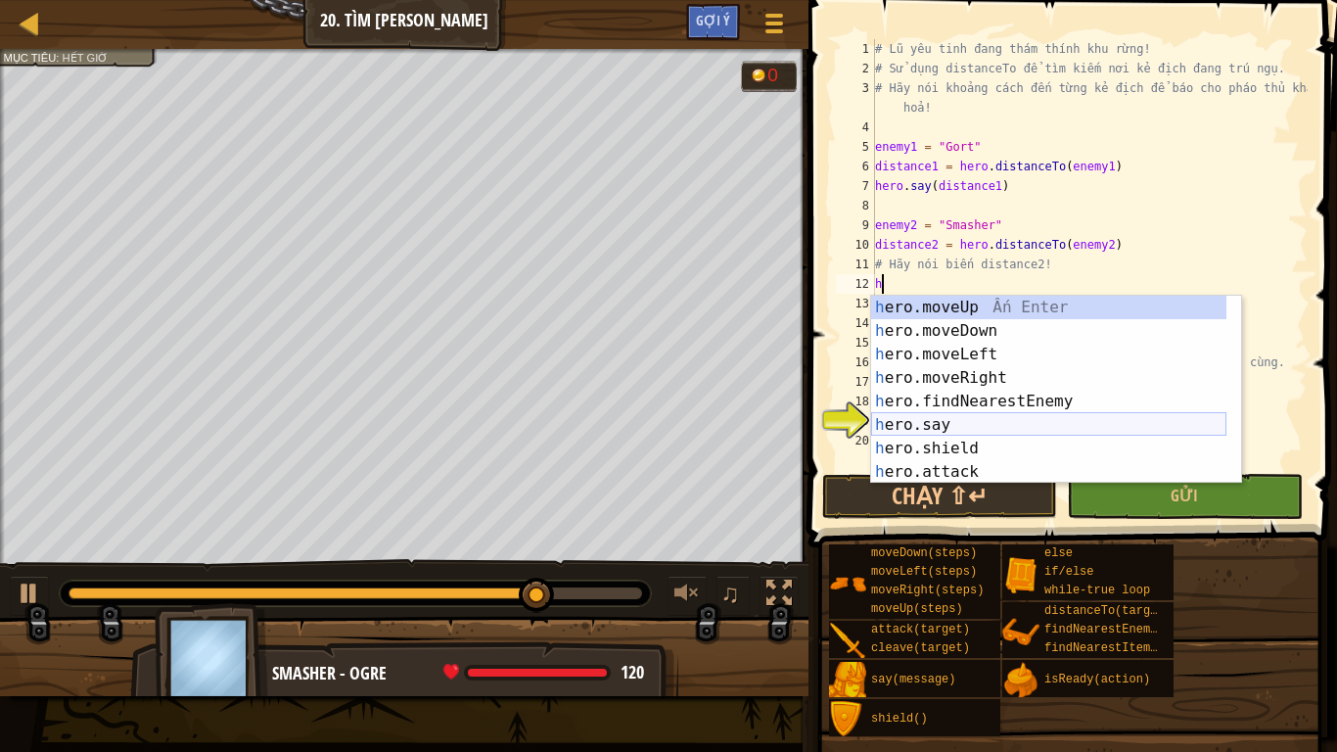
click at [944, 429] on div "h ero.moveUp Ấn Enter h ero.moveDown Ấn Enter h ero.moveLeft Ấn Enter h ero.mov…" at bounding box center [1048, 413] width 355 height 235
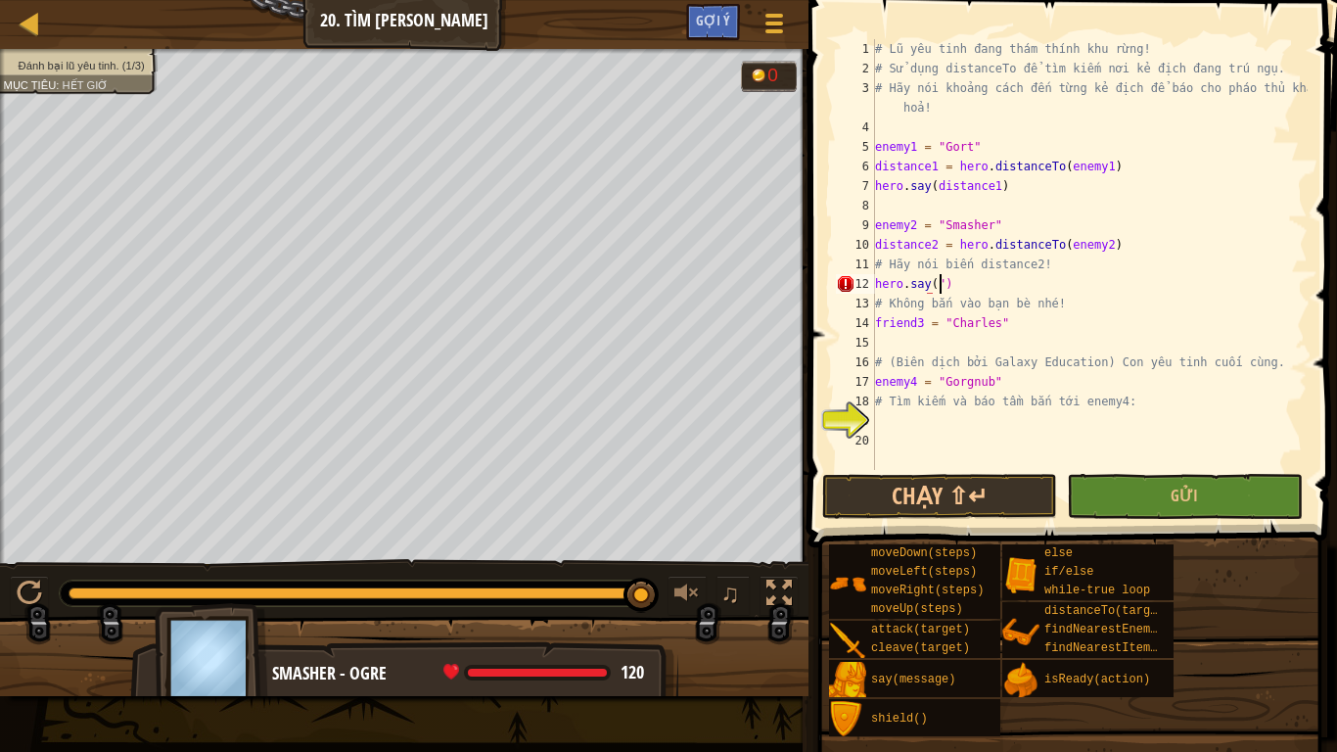
click at [937, 284] on div "# Lũ yêu tinh đang thám thính khu rừng! # Sử dụng distanceTo để tìm kiếm nơi kẻ…" at bounding box center [1089, 274] width 437 height 470
click at [941, 284] on div "# Lũ yêu tinh đang thám thính khu rừng! # Sử dụng distanceTo để tìm kiếm nơi kẻ…" at bounding box center [1089, 274] width 437 height 470
click at [938, 283] on div "# Lũ yêu tinh đang thám thính khu rừng! # Sử dụng distanceTo để tìm kiếm nơi kẻ…" at bounding box center [1089, 274] width 437 height 470
click at [991, 283] on div "# Lũ yêu tinh đang thám thính khu rừng! # Sử dụng distanceTo để tìm kiếm nơi kẻ…" at bounding box center [1089, 274] width 437 height 470
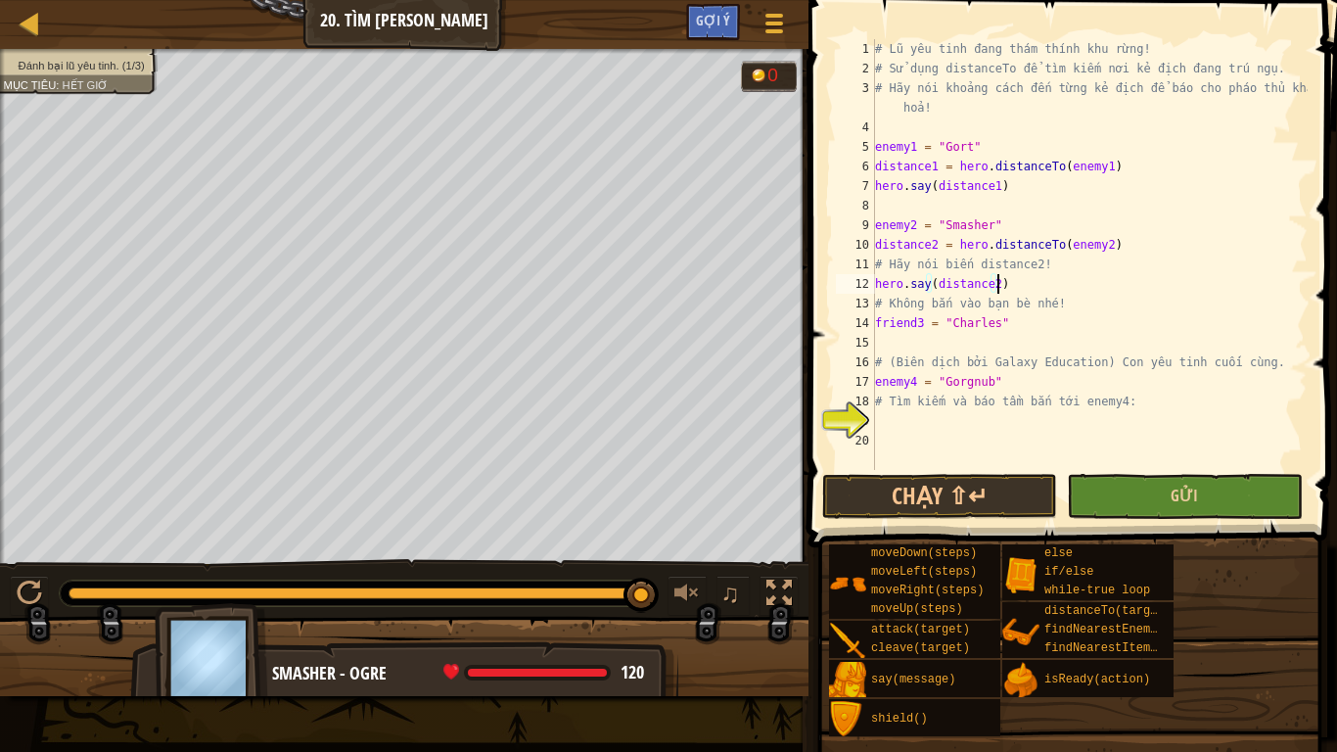
type textarea "hero.say(distance2)"
click at [1121, 483] on button "Gửi" at bounding box center [1184, 496] width 235 height 45
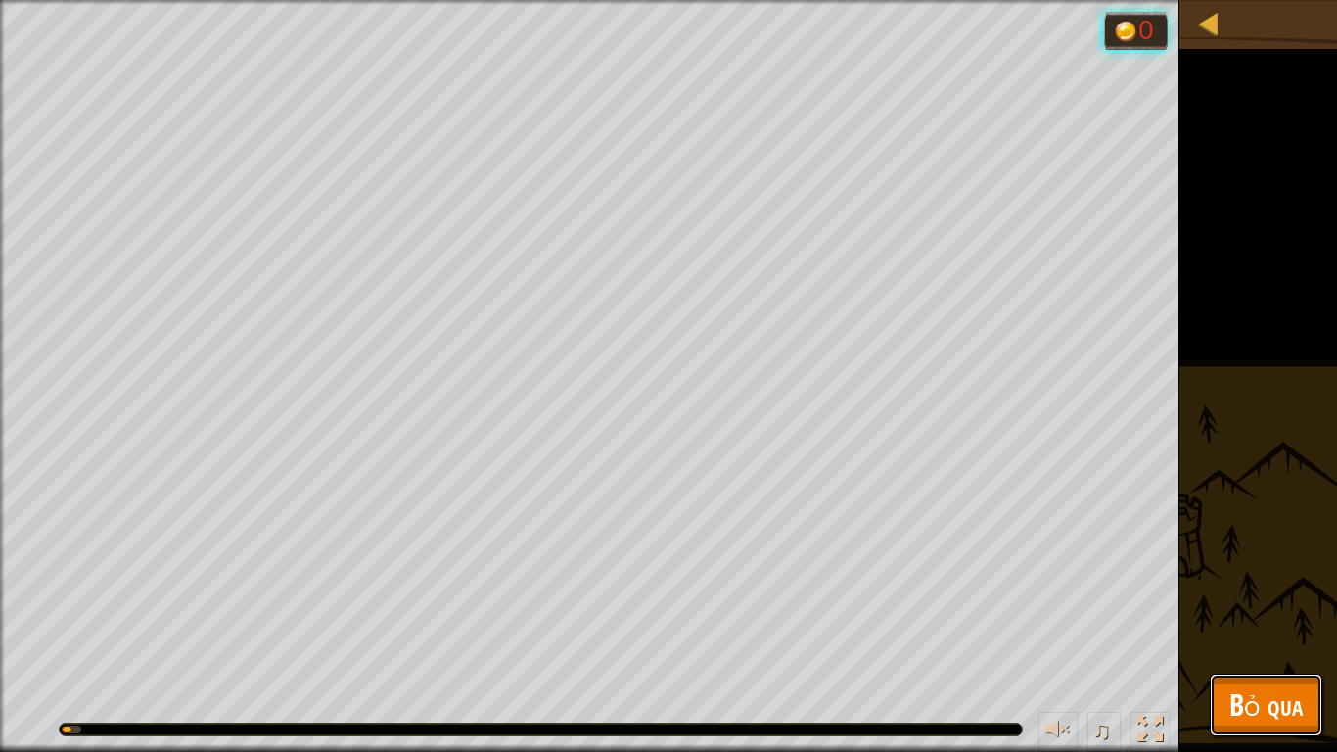
click at [1230, 637] on span "Bỏ qua" at bounding box center [1265, 704] width 73 height 40
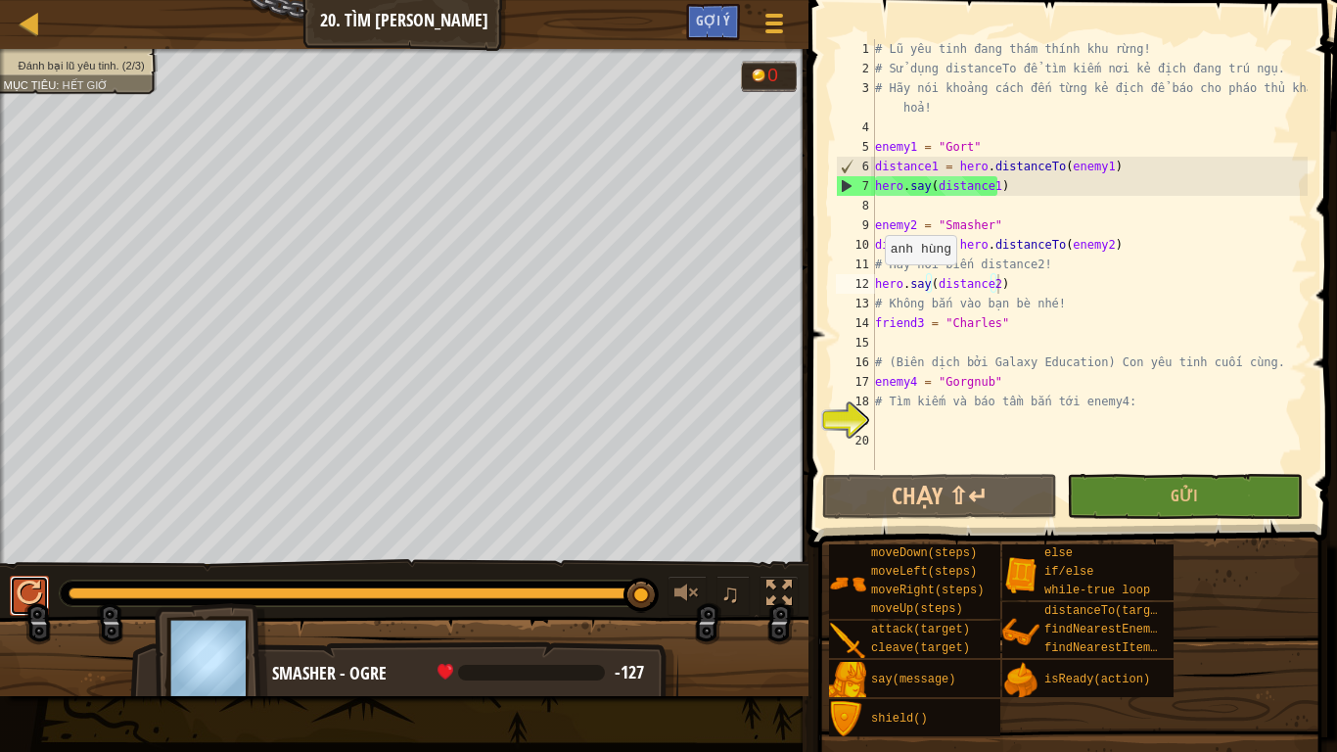
click at [25, 594] on div at bounding box center [29, 592] width 25 height 25
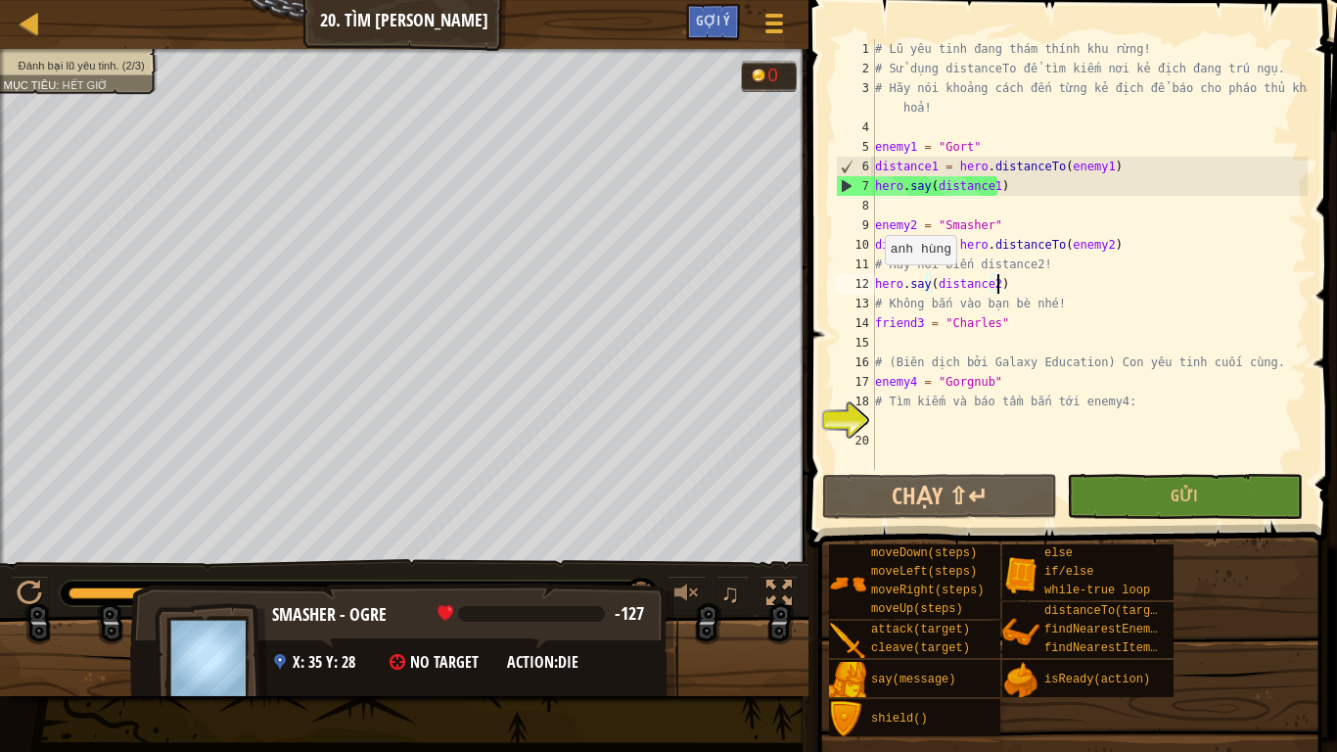
drag, startPoint x: 340, startPoint y: 595, endPoint x: 666, endPoint y: 642, distance: 329.3
click at [666, 637] on div "Đánh bại lũ yêu tinh. (2/3) Mục tiêu : Hết giờ 0 ♫ Smasher - ogre -127 x: 35 y:…" at bounding box center [668, 372] width 1337 height 647
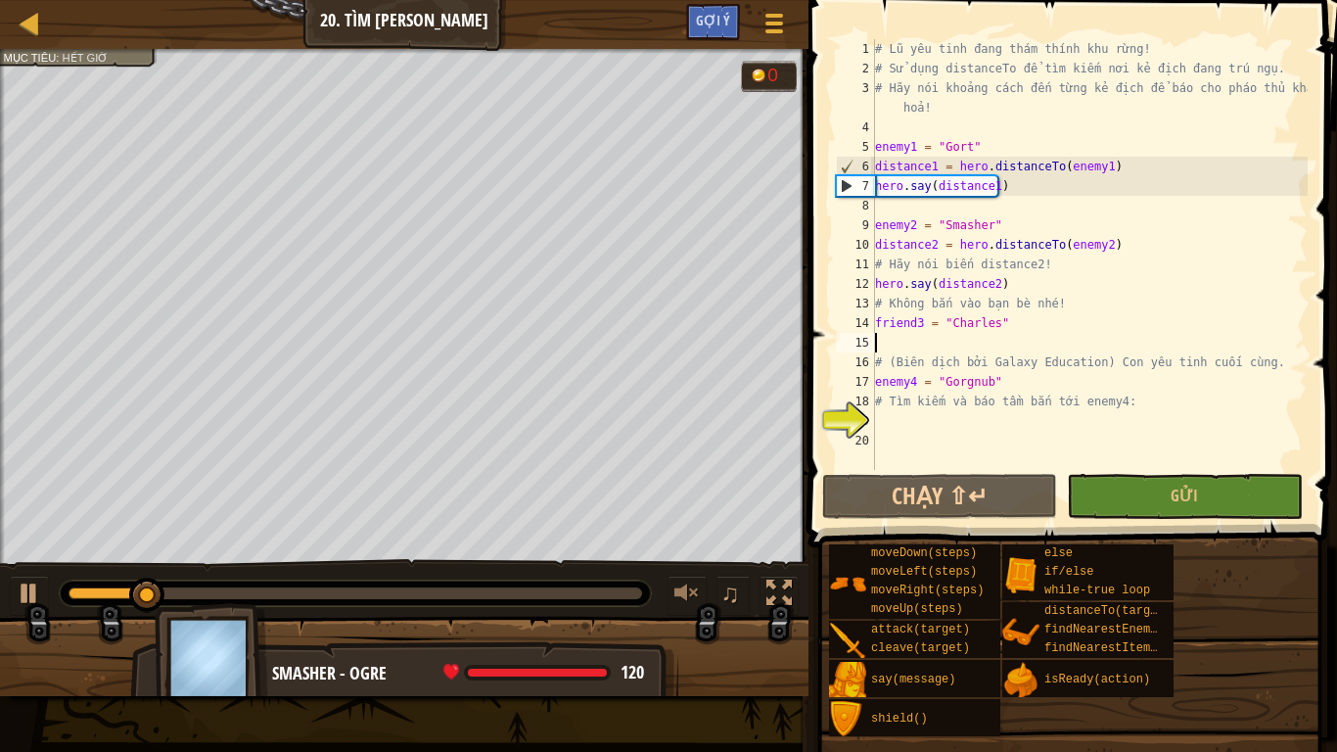
click at [880, 339] on div "# Lũ yêu tinh đang thám thính khu rừng! # Sử dụng distanceTo để tìm kiếm nơi kẻ…" at bounding box center [1089, 274] width 437 height 470
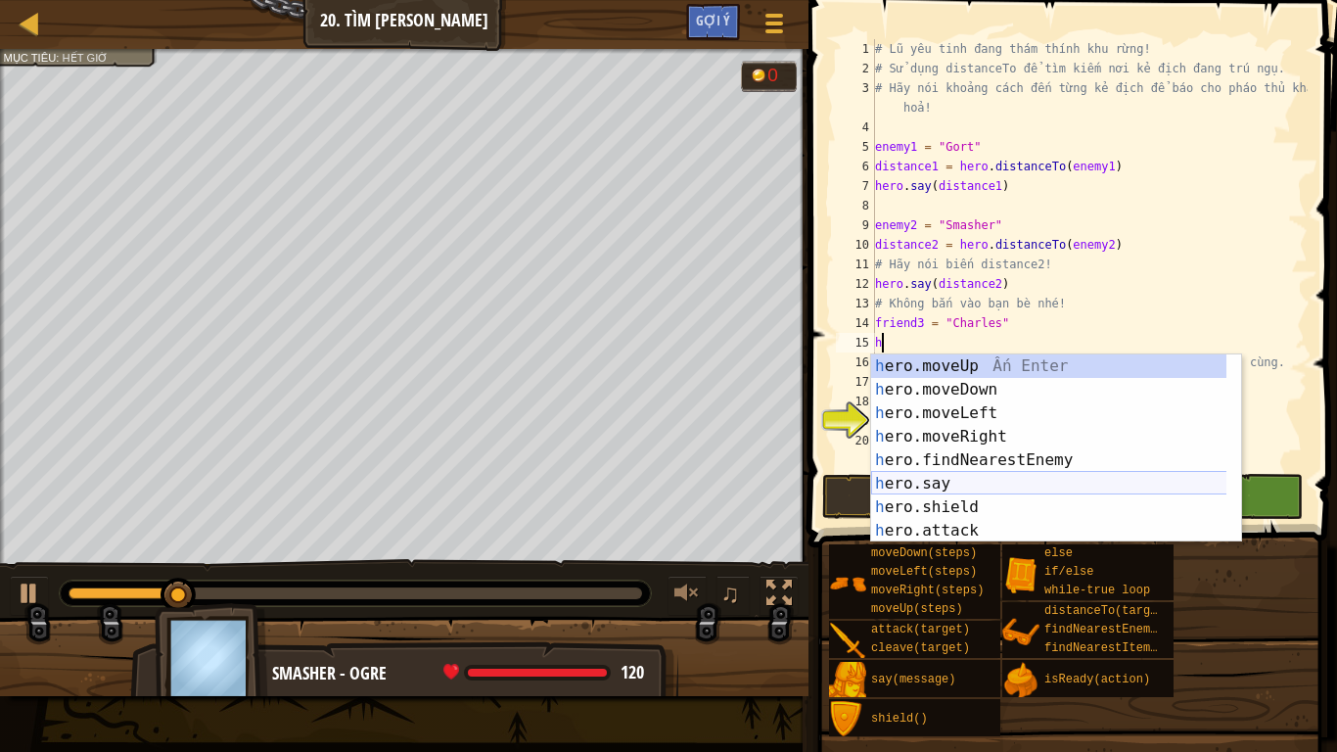
click at [899, 481] on div "h ero.moveUp Ấn Enter h ero.moveDown Ấn Enter h ero.moveLeft Ấn Enter h ero.mov…" at bounding box center [1056, 471] width 370 height 235
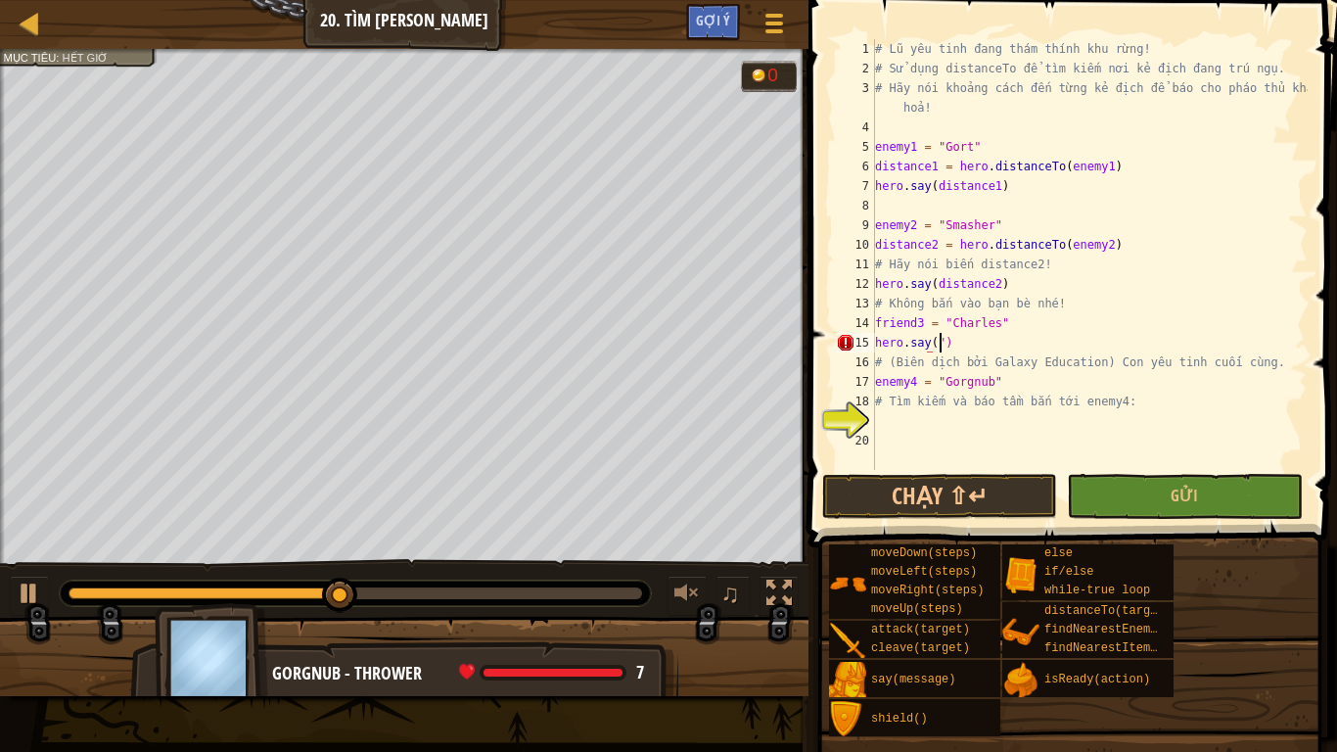
click at [937, 345] on div "# Lũ yêu tinh đang thám thính khu rừng! # Sử dụng distanceTo để tìm kiếm nơi kẻ…" at bounding box center [1089, 274] width 437 height 470
click at [1153, 492] on button "Gửi" at bounding box center [1184, 496] width 235 height 45
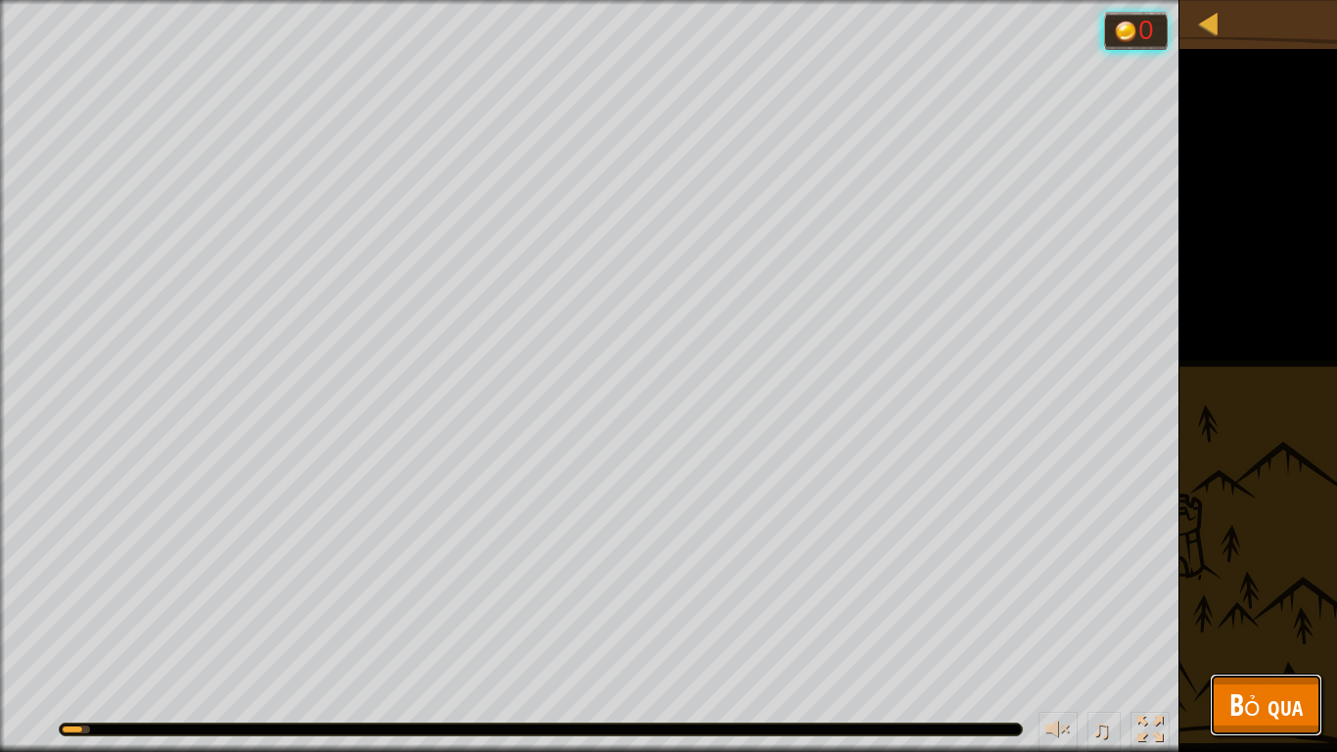
click at [1222, 637] on button "Bỏ qua" at bounding box center [1266, 704] width 113 height 63
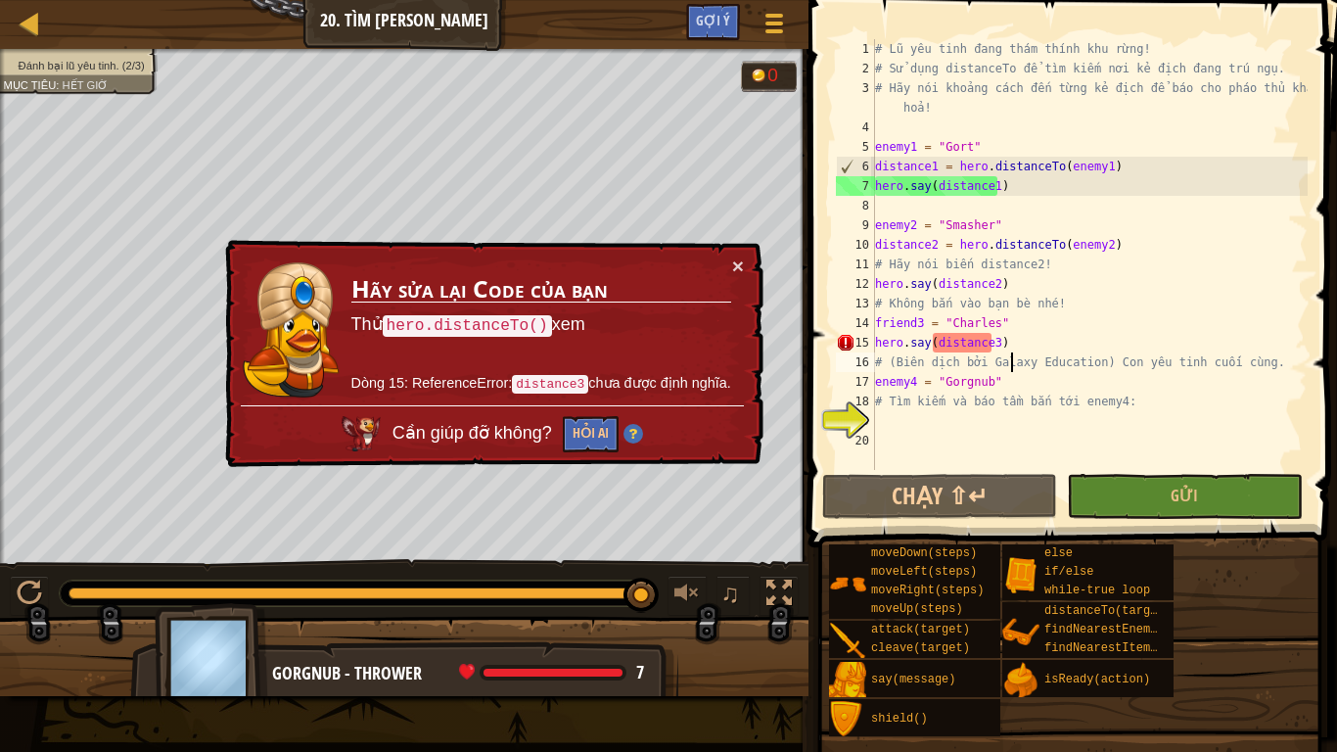
click at [1009, 356] on div "# Lũ yêu tinh đang thám thính khu rừng! # Sử dụng distanceTo để tìm kiếm nơi kẻ…" at bounding box center [1089, 274] width 437 height 470
click at [1009, 349] on div "# Lũ yêu tinh đang thám thính khu rừng! # Sử dụng distanceTo để tìm kiếm nơi kẻ…" at bounding box center [1089, 274] width 437 height 470
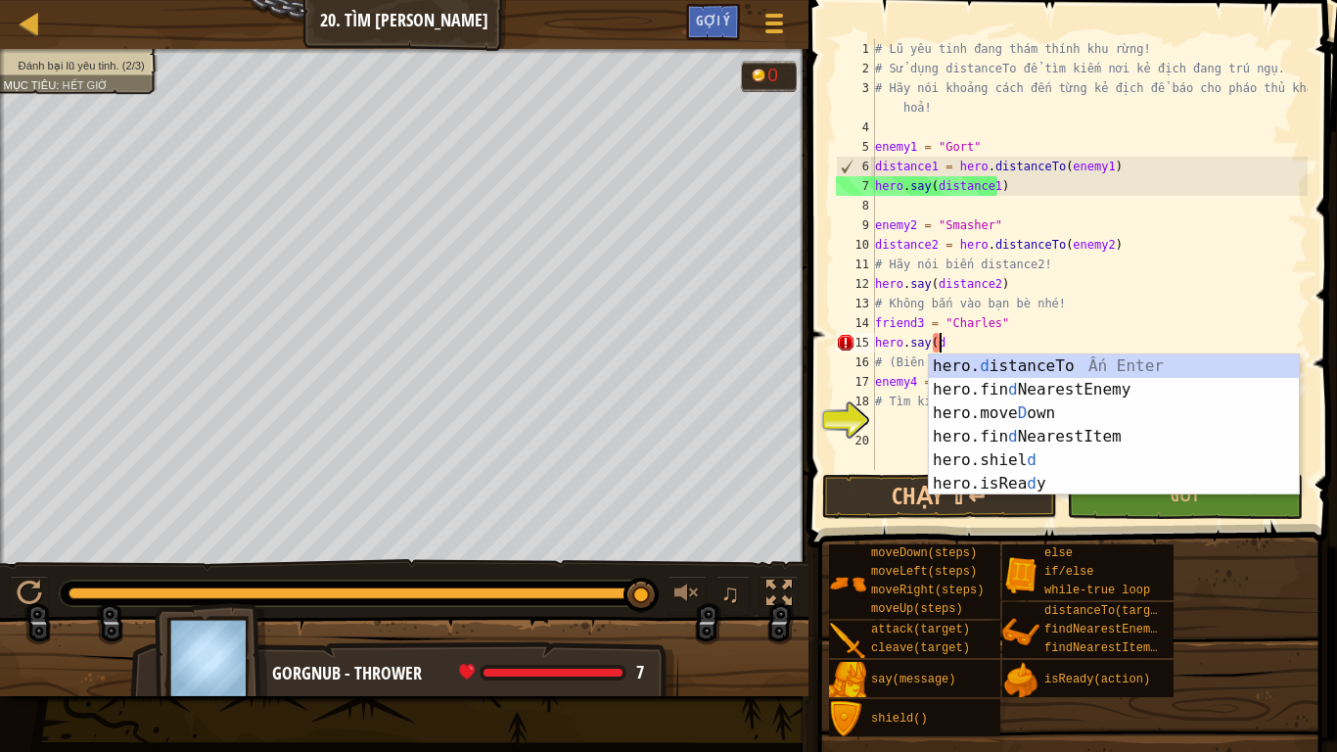
scroll to position [9, 2]
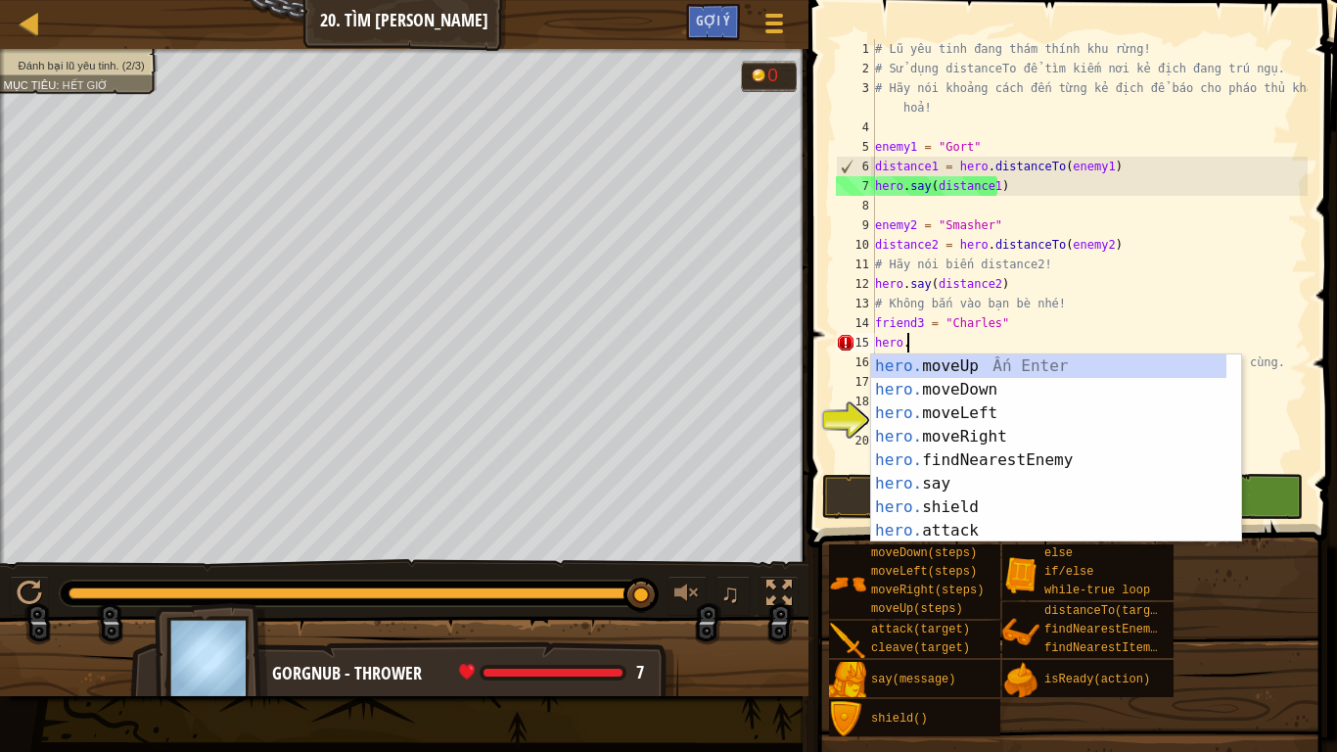
type textarea "h"
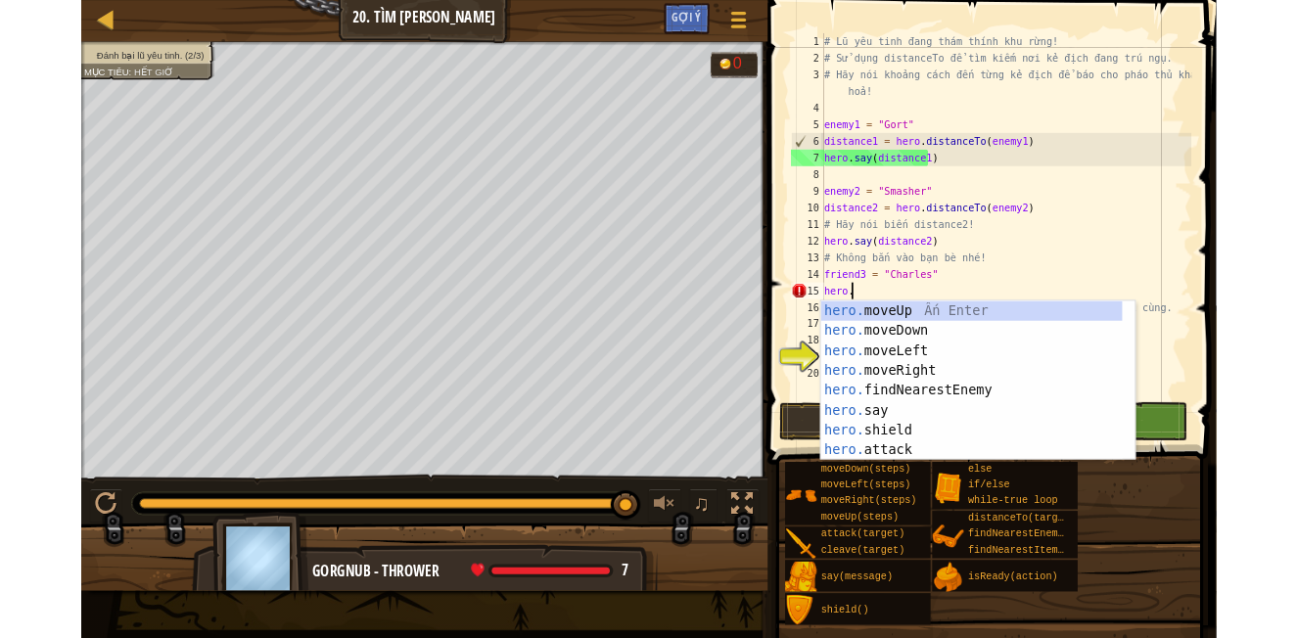
scroll to position [9, 0]
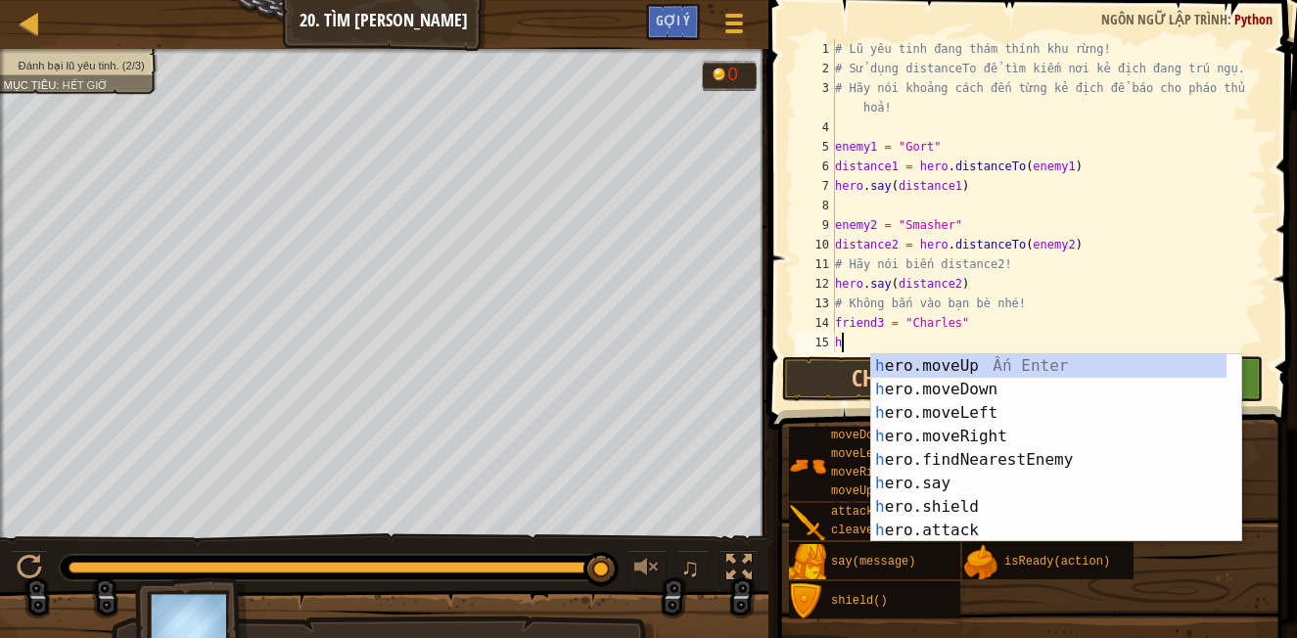
click at [913, 328] on div "# Lũ yêu tinh đang thám thính khu rừng! # Sử dụng distanceTo để tìm kiếm nơi kẻ…" at bounding box center [1042, 215] width 422 height 352
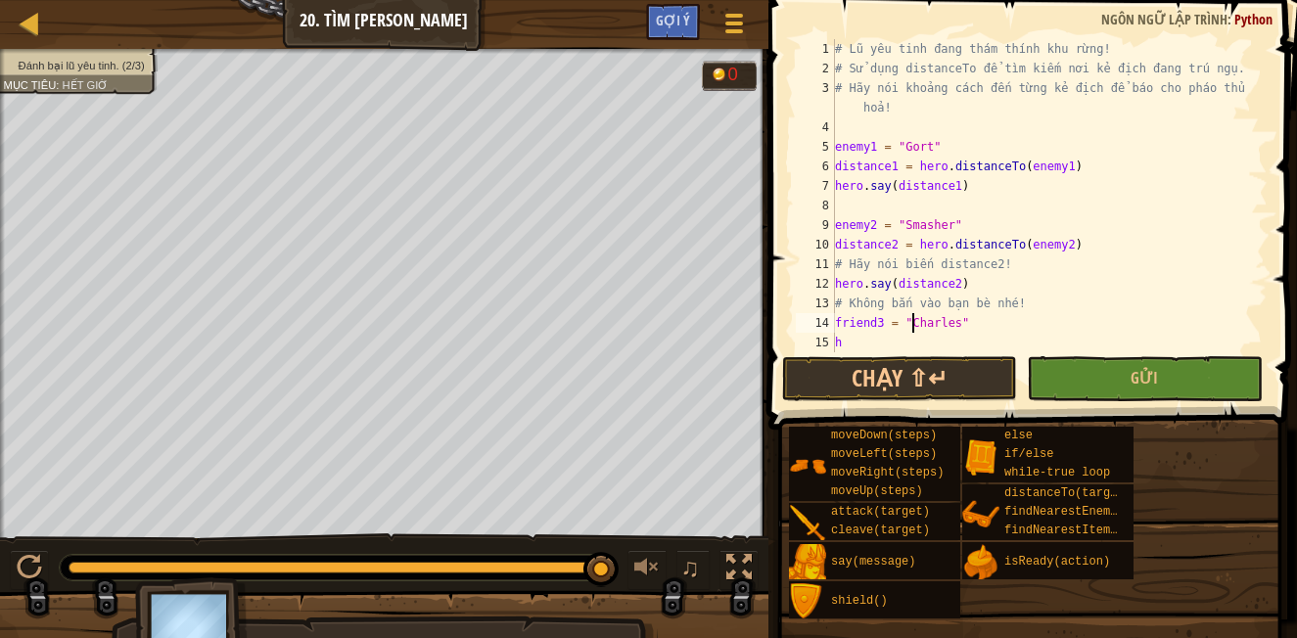
click at [873, 338] on div "# Lũ yêu tinh đang thám thính khu rừng! # Sử dụng distanceTo để tìm kiếm nơi kẻ…" at bounding box center [1042, 215] width 422 height 352
type textarea "h"
click at [850, 329] on div "# Lũ yêu tinh đang thám thính khu rừng! # Sử dụng distanceTo để tìm kiếm nơi kẻ…" at bounding box center [1042, 215] width 422 height 352
type textarea "friend3 = "[PERSON_NAME]""
click at [840, 338] on div "# Lũ yêu tinh đang thám thính khu rừng! # Sử dụng distanceTo để tìm kiếm nơi kẻ…" at bounding box center [1042, 215] width 422 height 352
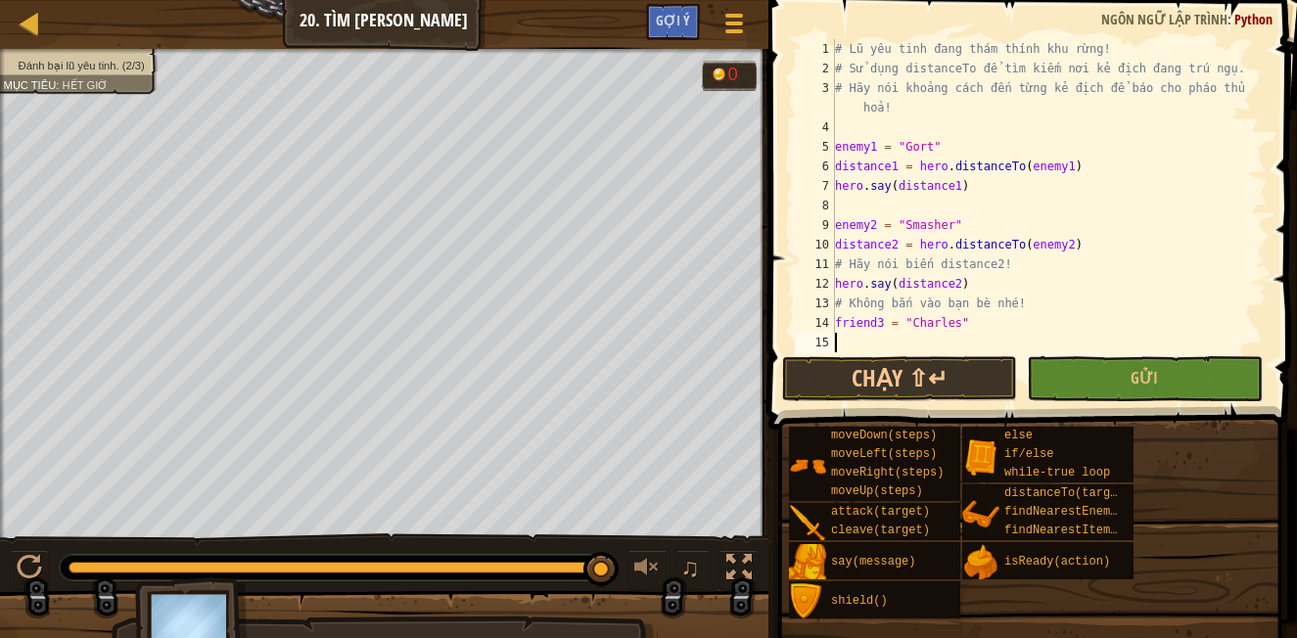
click at [840, 338] on div "# Lũ yêu tinh đang thám thính khu rừng! # Sử dụng distanceTo để tìm kiếm nơi kẻ…" at bounding box center [1042, 215] width 422 height 352
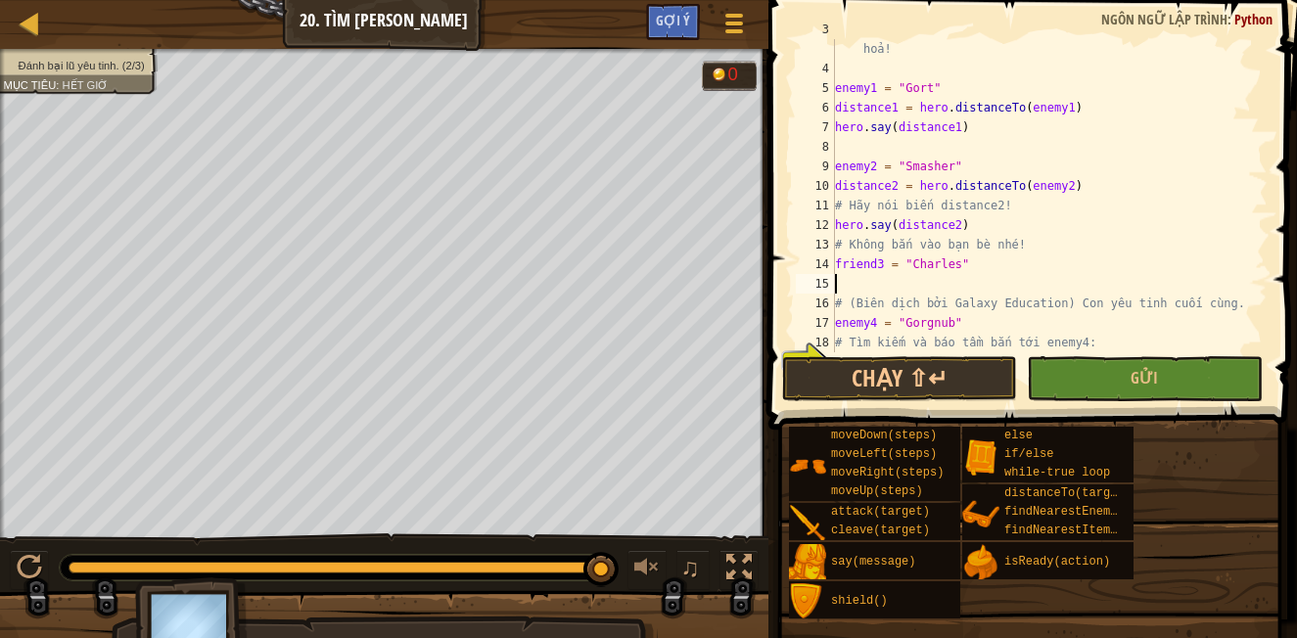
scroll to position [98, 0]
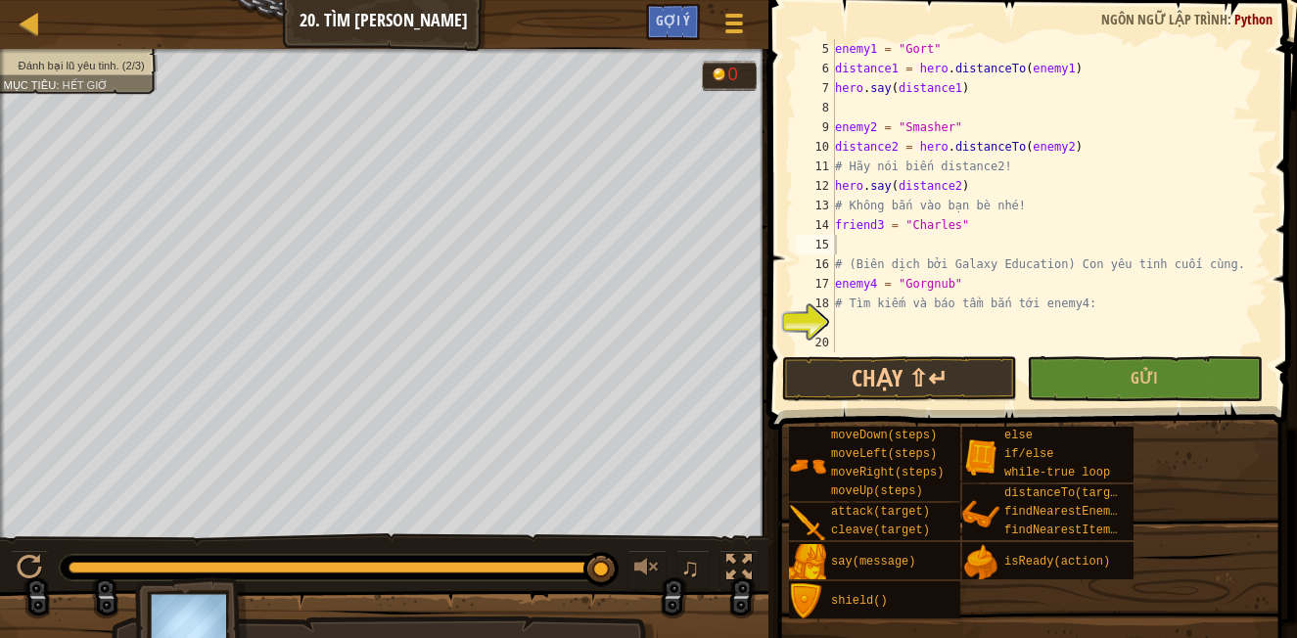
click at [876, 247] on div "enemy1 = "Gort" distance1 = hero . distanceTo ( enemy1 ) hero . say ( distance1…" at bounding box center [1042, 215] width 422 height 352
type textarea "hero.say(distance2)"
click at [966, 185] on div "enemy1 = "Gort" distance1 = hero . distanceTo ( enemy1 ) hero . say ( distance1…" at bounding box center [1042, 215] width 422 height 352
drag, startPoint x: 966, startPoint y: 185, endPoint x: 852, endPoint y: 185, distance: 114.5
click at [851, 185] on div "enemy1 = "Gort" distance1 = hero . distanceTo ( enemy1 ) hero . say ( distance1…" at bounding box center [1042, 215] width 422 height 352
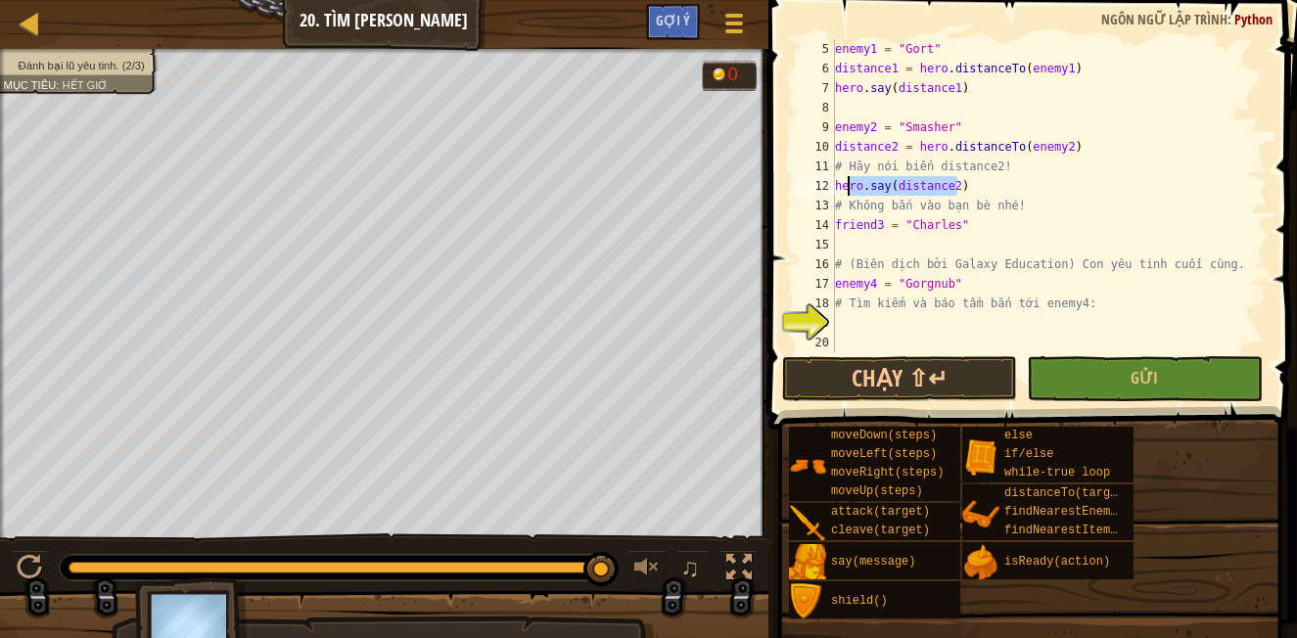
click at [976, 199] on div "enemy1 = "Gort" distance1 = hero . distanceTo ( enemy1 ) hero . say ( distance1…" at bounding box center [1042, 215] width 422 height 352
type textarea "distance2 = hero.distanceTo(enemy2)"
drag, startPoint x: 974, startPoint y: 182, endPoint x: 834, endPoint y: 152, distance: 143.2
click at [834, 152] on div "distance2 = hero.distanceTo(enemy2) 5 6 7 8 9 10 11 12 13 14 15 16 17 18 19 20 …" at bounding box center [1030, 195] width 476 height 313
click at [852, 249] on div "enemy1 = "Gort" distance1 = hero . distanceTo ( enemy1 ) hero . say ( distance1…" at bounding box center [1042, 215] width 422 height 352
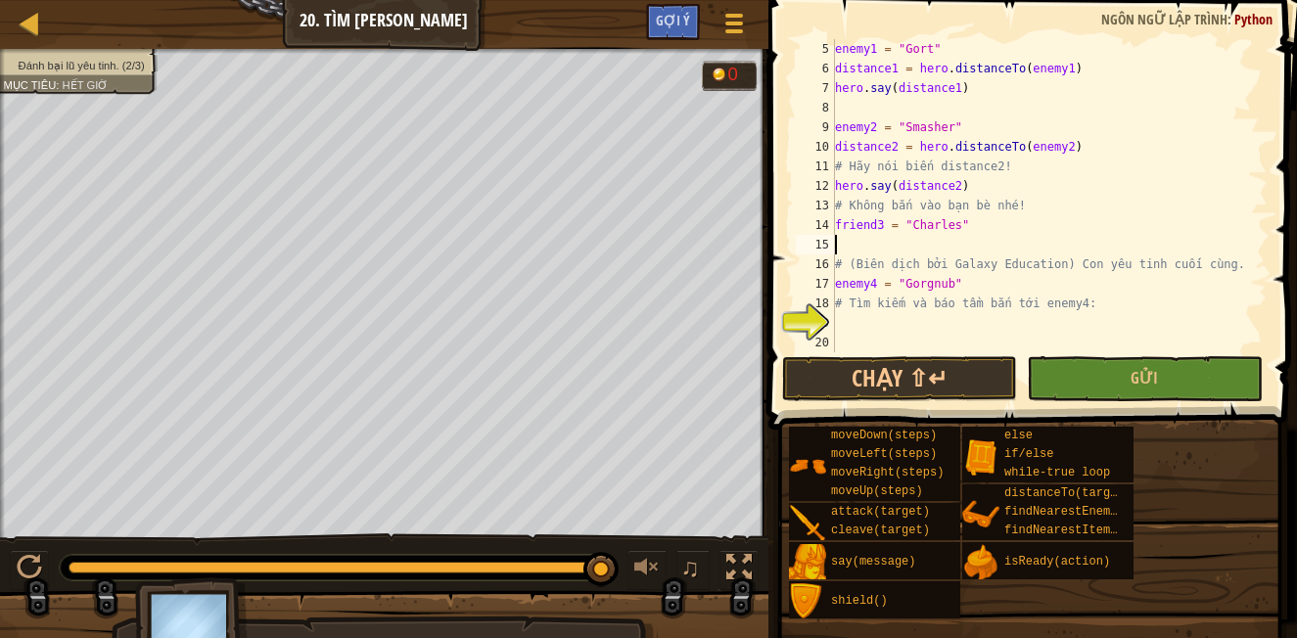
paste textarea "hero.say(distance2)"
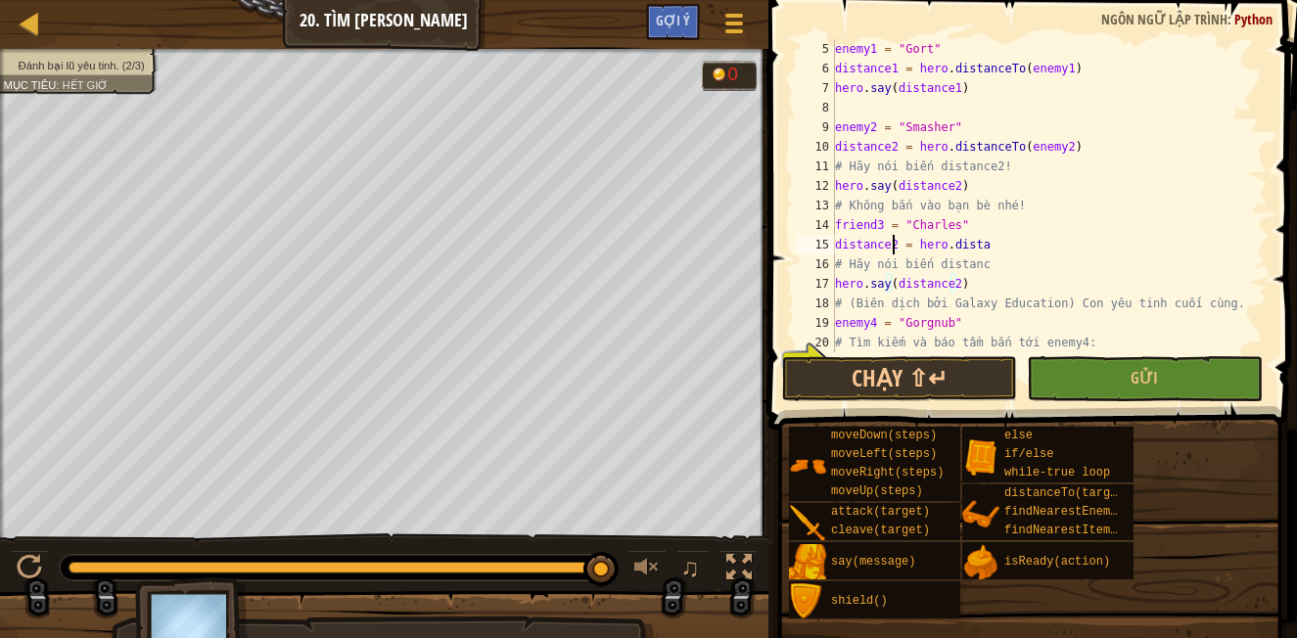
click at [893, 246] on div "enemy1 = "Gort" distance1 = hero . distanceTo ( enemy1 ) hero . say ( distance1…" at bounding box center [1042, 215] width 422 height 352
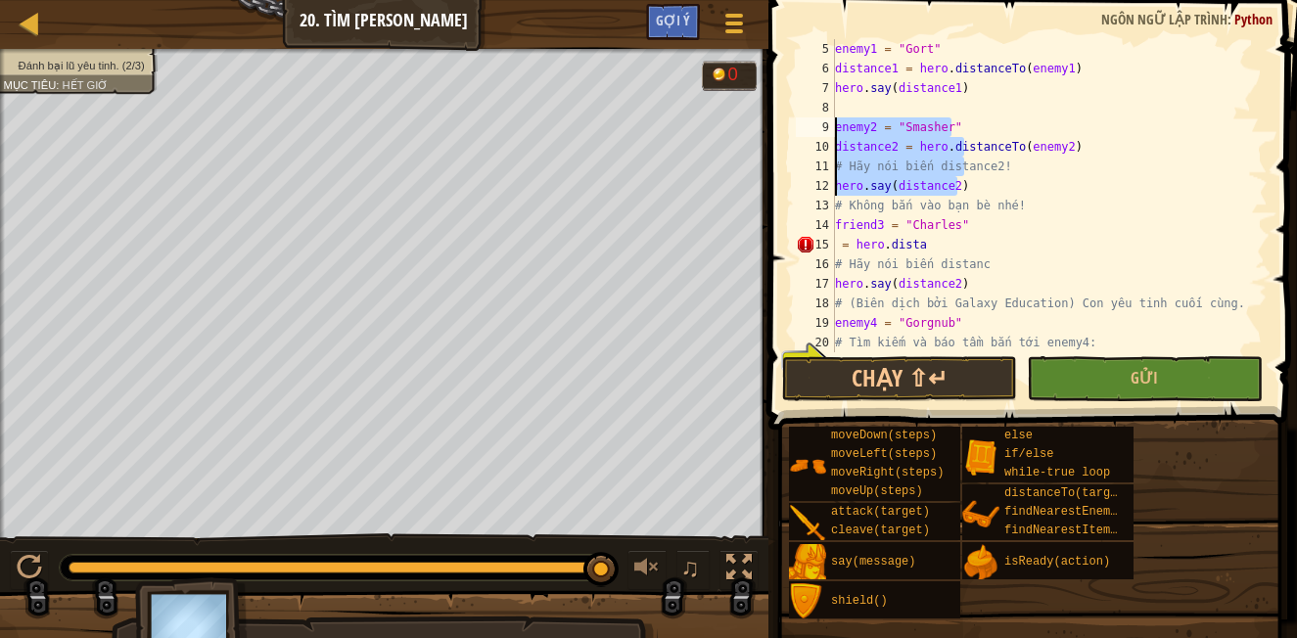
drag, startPoint x: 964, startPoint y: 179, endPoint x: 829, endPoint y: 131, distance: 143.3
click at [829, 131] on div "enemy2 = "Smasher" 5 6 7 8 9 10 11 12 13 14 15 16 17 18 19 20 21 enemy1 = "Gort…" at bounding box center [1030, 195] width 476 height 313
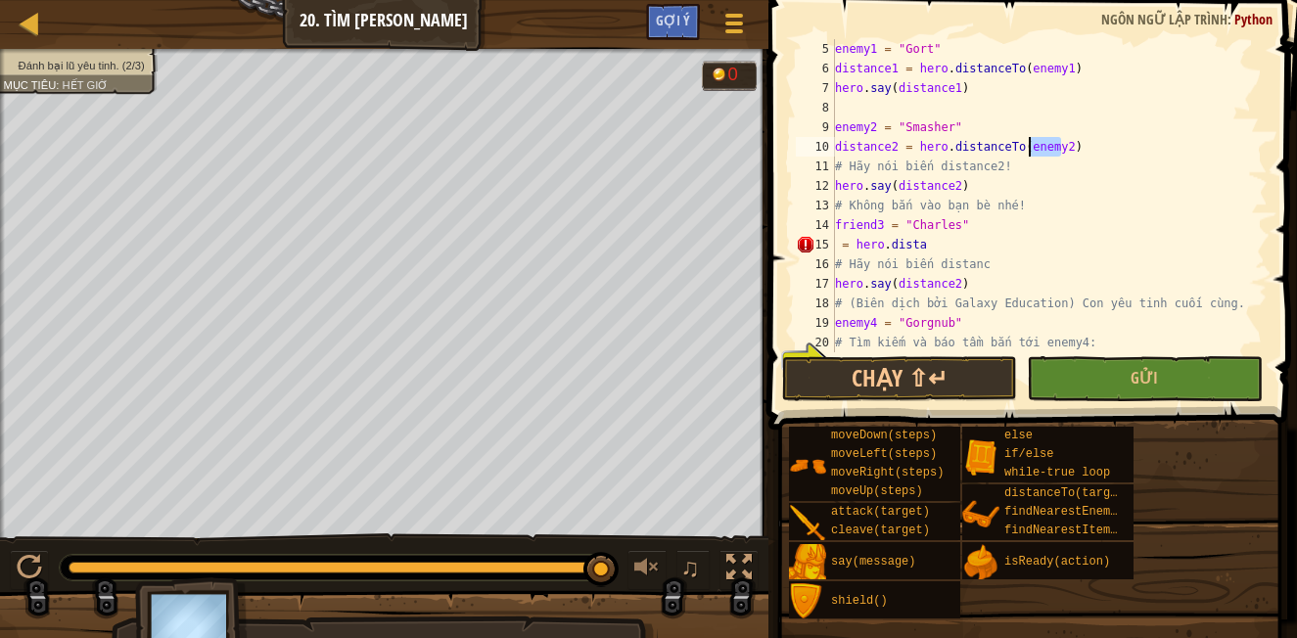
drag, startPoint x: 1059, startPoint y: 144, endPoint x: 953, endPoint y: 143, distance: 105.7
click at [1017, 143] on div "enemy1 = "Gort" distance1 = hero . distanceTo ( enemy1 ) hero . say ( distance1…" at bounding box center [1042, 215] width 422 height 352
drag, startPoint x: 891, startPoint y: 141, endPoint x: 822, endPoint y: 140, distance: 68.5
click at [822, 140] on div "distance2 = hero.distanceTo(enemy2) 5 6 7 8 9 10 11 12 13 14 15 16 17 18 19 20 …" at bounding box center [1030, 195] width 476 height 313
drag, startPoint x: 963, startPoint y: 182, endPoint x: 781, endPoint y: 176, distance: 182.1
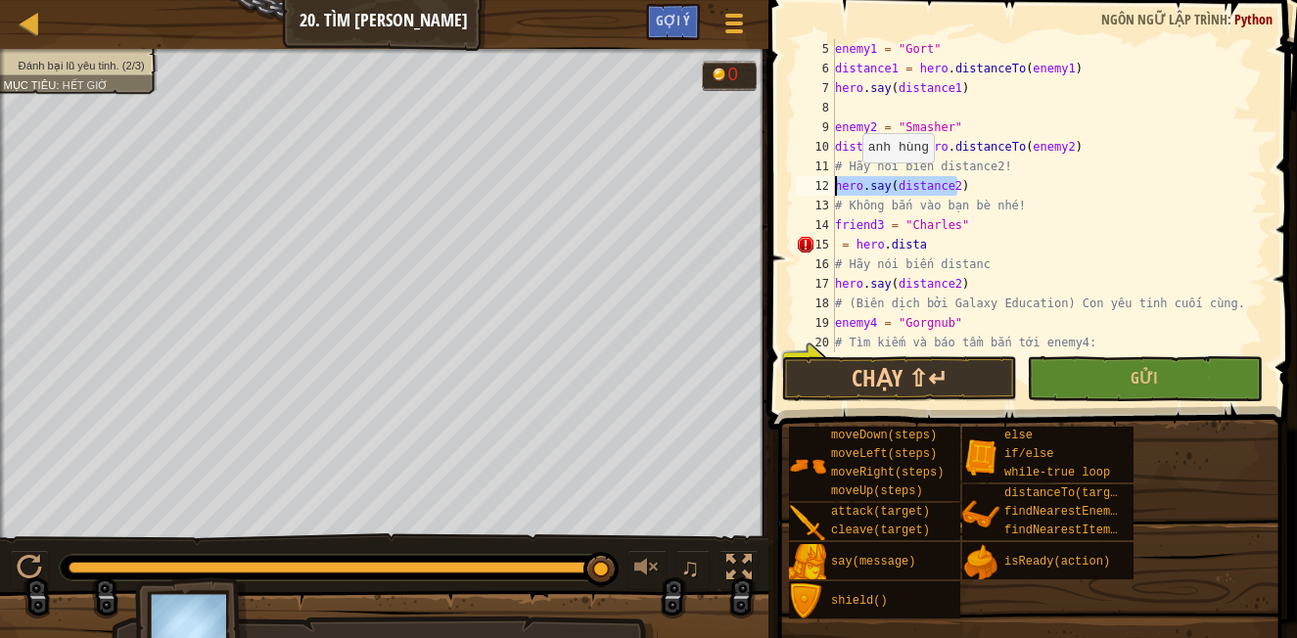
click at [807, 179] on div "hero.say(distance2) 5 6 7 8 9 10 11 12 13 14 15 16 17 18 19 20 21 enemy1 = "Gor…" at bounding box center [1030, 195] width 476 height 313
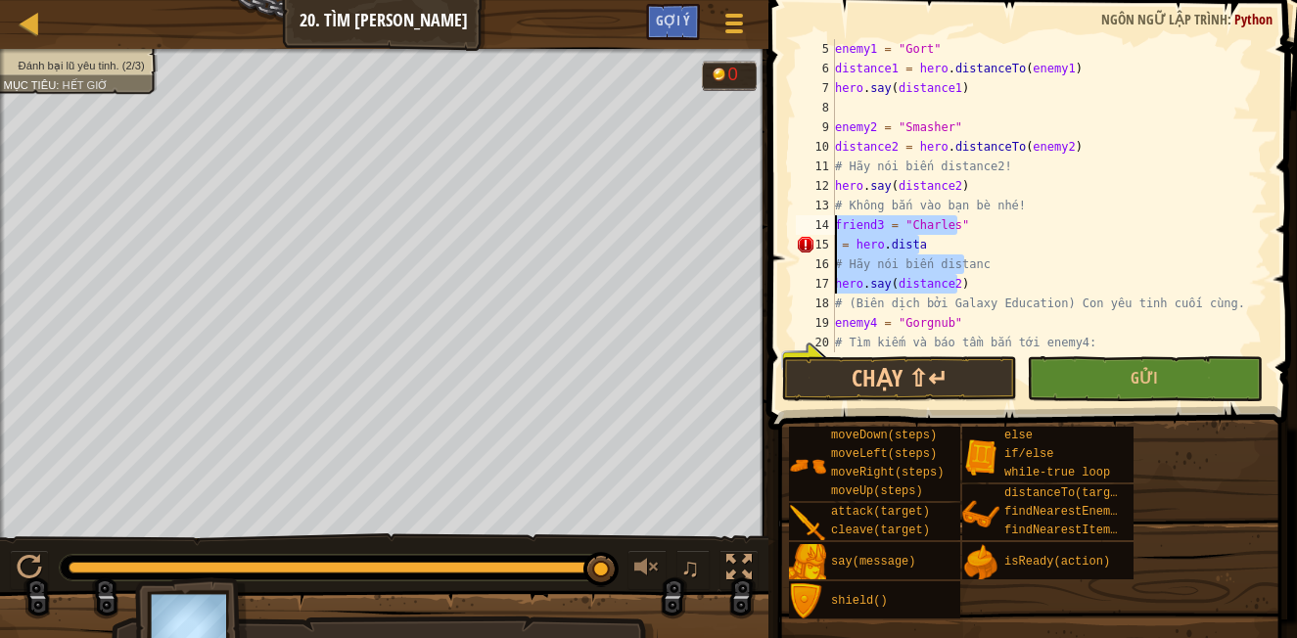
drag, startPoint x: 965, startPoint y: 276, endPoint x: 806, endPoint y: 225, distance: 167.5
click at [808, 226] on div "friend3 = "[PERSON_NAME]" 5 6 7 8 9 10 11 12 13 14 15 16 17 18 19 20 21 enemy1 …" at bounding box center [1030, 195] width 476 height 313
click at [925, 327] on div "enemy1 = "Gort" distance1 = hero . distanceTo ( enemy1 ) hero . say ( distance1…" at bounding box center [1042, 215] width 422 height 352
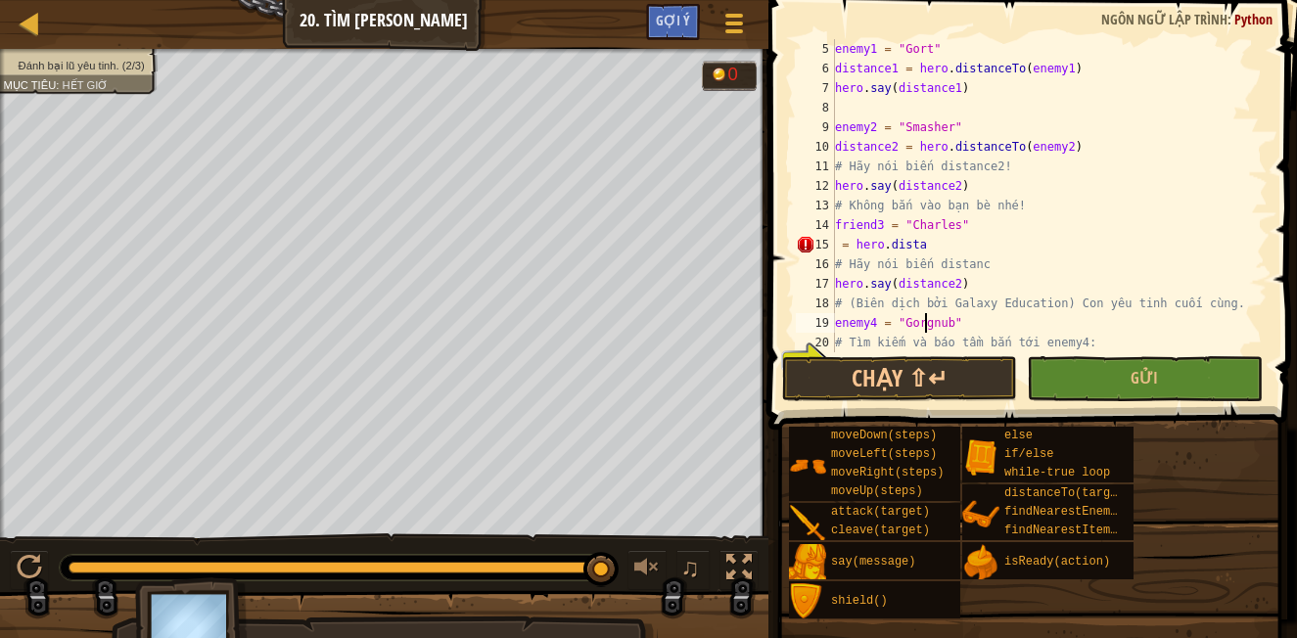
click at [925, 327] on div "enemy1 = "Gort" distance1 = hero . distanceTo ( enemy1 ) hero . say ( distance1…" at bounding box center [1042, 215] width 422 height 352
type textarea "= hero.dista"
click at [923, 249] on div "enemy1 = "Gort" distance1 = hero . distanceTo ( enemy1 ) hero . say ( distance1…" at bounding box center [1042, 215] width 422 height 352
click at [919, 250] on div "enemy1 = "Gort" distance1 = hero . distanceTo ( enemy1 ) hero . say ( distance1…" at bounding box center [1042, 215] width 422 height 352
click at [919, 251] on div "enemy1 = "Gort" distance1 = hero . distanceTo ( enemy1 ) hero . say ( distance1…" at bounding box center [1042, 215] width 422 height 352
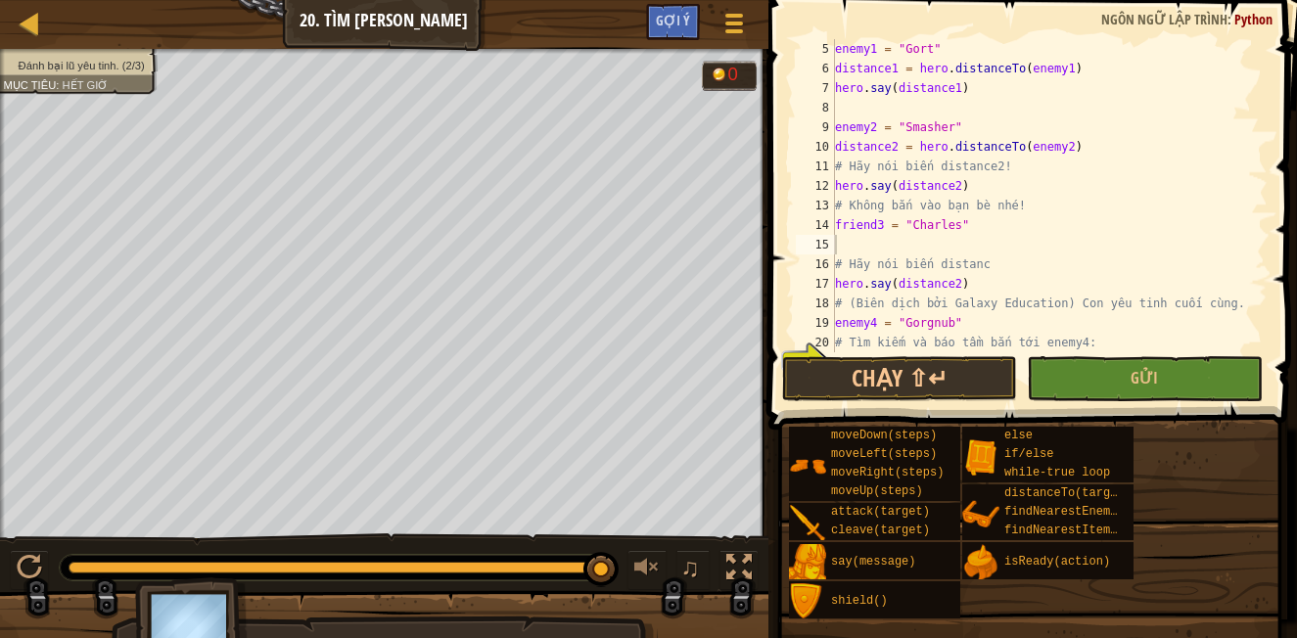
click at [540, 26] on div "Bản đồ Khoa học máy tính 2 20. Tìm [PERSON_NAME] chọn Xong Gợi ý" at bounding box center [384, 24] width 768 height 49
click at [949, 288] on div "enemy1 = "Gort" distance1 = hero . distanceTo ( enemy1 ) hero . say ( distance1…" at bounding box center [1042, 215] width 422 height 352
type textarea ")"
click at [930, 286] on div "enemy1 = "Gort" distance1 = hero . distanceTo ( enemy1 ) hero . say ( distance1…" at bounding box center [1042, 215] width 422 height 352
type textarea "# Tìm kiếm và báo tầm bắn tới enemy4:"
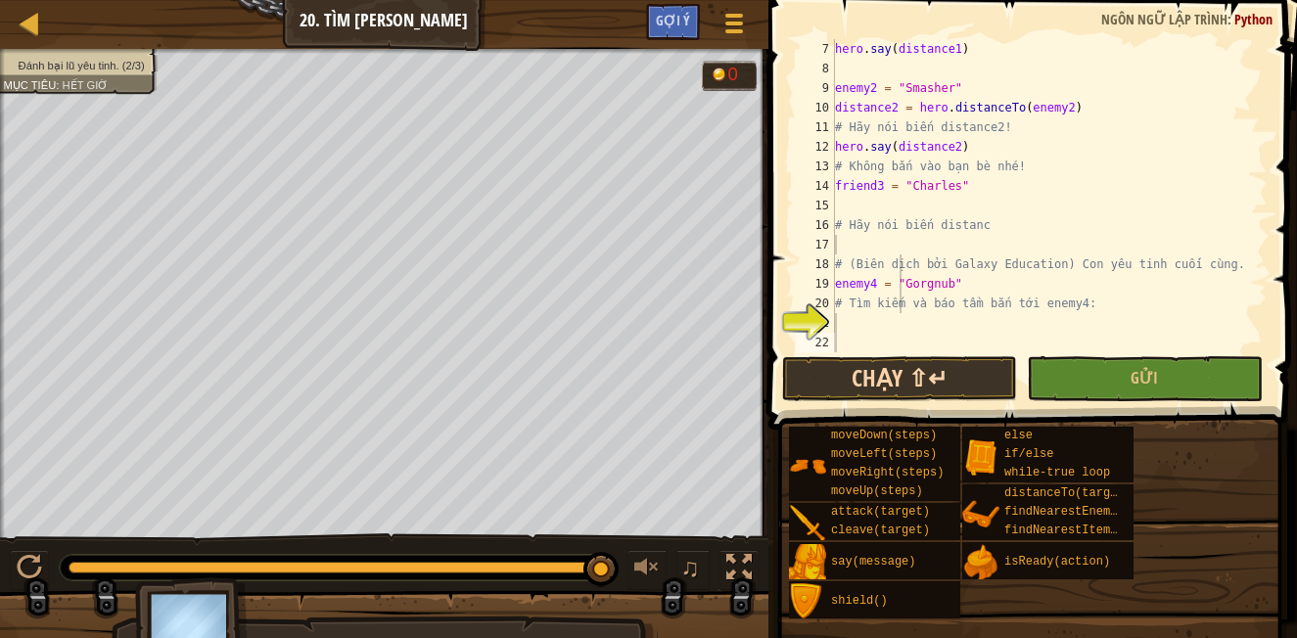
scroll to position [137, 0]
drag, startPoint x: 899, startPoint y: 288, endPoint x: 899, endPoint y: 383, distance: 94.9
click at [899, 383] on div "7 8 9 10 11 12 13 14 15 16 17 18 19 20 21 22 hero . say ( distance1 ) enemy2 = …" at bounding box center [1029, 253] width 534 height 487
click at [906, 253] on div "hero . say ( distance1 ) enemy2 = "Smasher" distance2 = hero . distanceTo ( ene…" at bounding box center [1042, 215] width 422 height 352
drag, startPoint x: 837, startPoint y: 265, endPoint x: 1155, endPoint y: 200, distance: 324.8
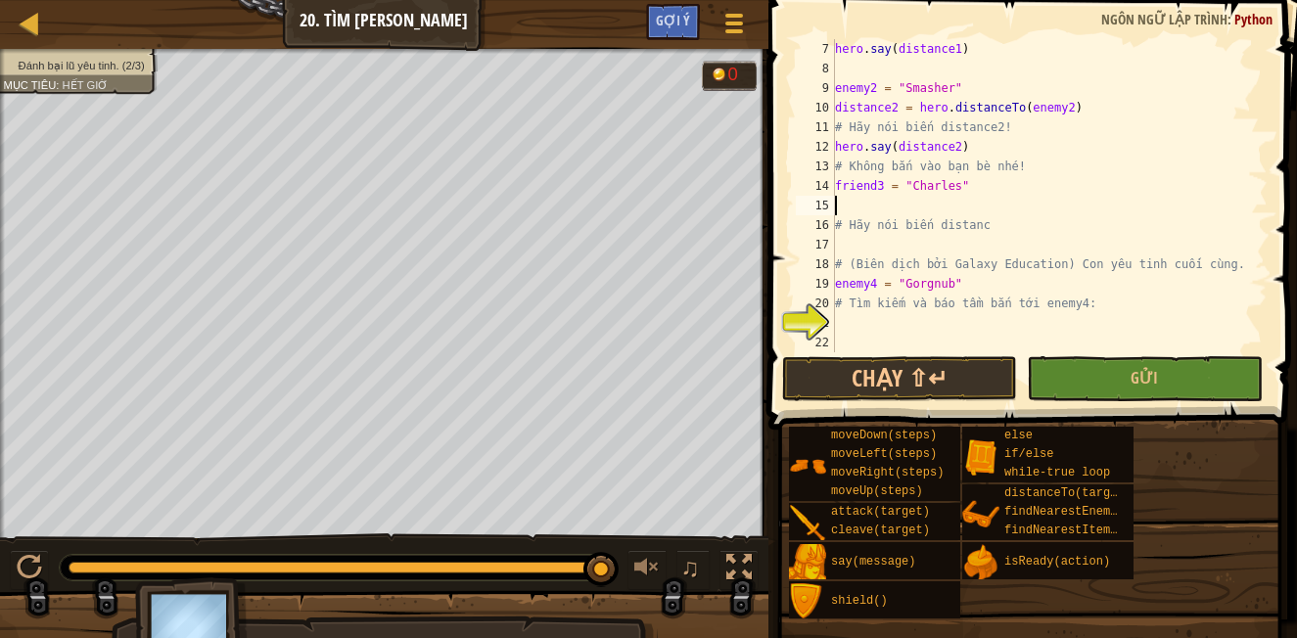
click at [1155, 200] on div "hero . say ( distance1 ) enemy2 = "Smasher" distance2 = hero . distanceTo ( ene…" at bounding box center [1042, 215] width 422 height 352
